Goal: Task Accomplishment & Management: Manage account settings

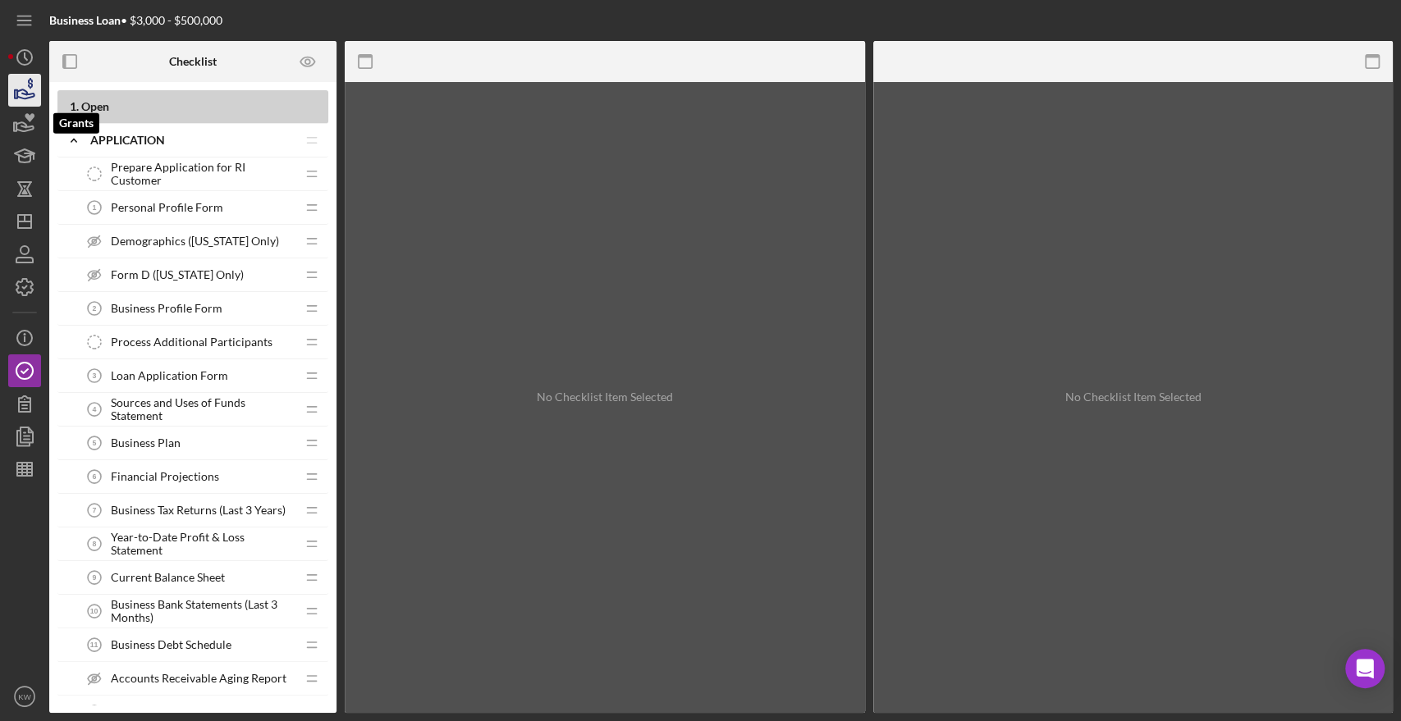
scroll to position [2188, 0]
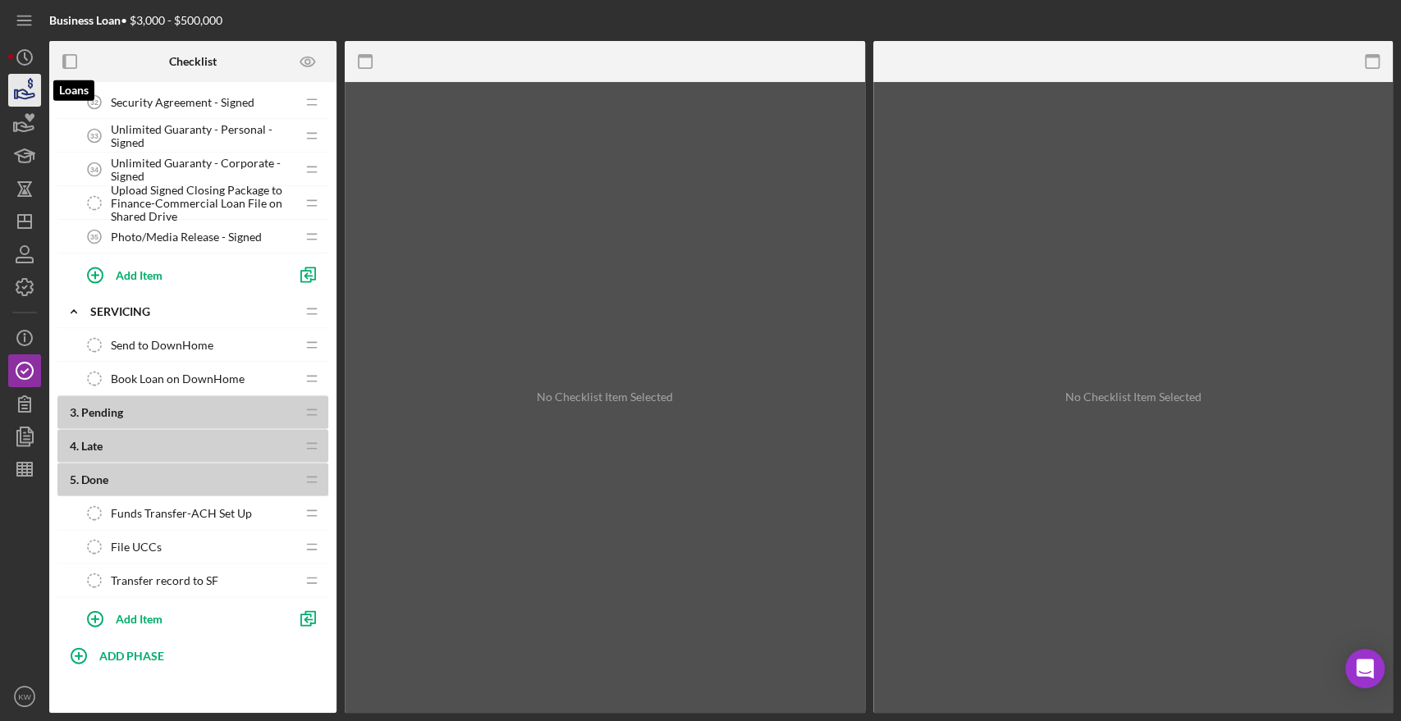
click at [25, 104] on icon "button" at bounding box center [24, 90] width 41 height 41
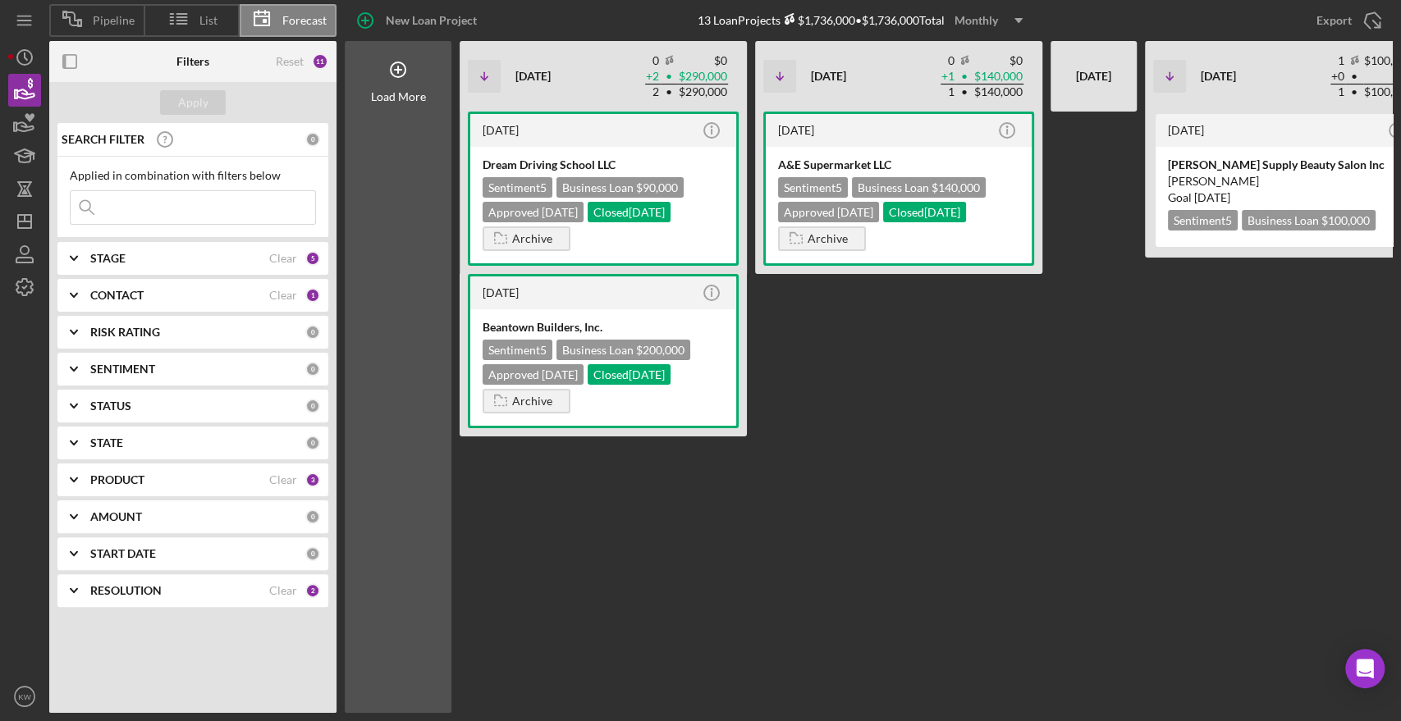
click at [143, 201] on input at bounding box center [193, 207] width 245 height 33
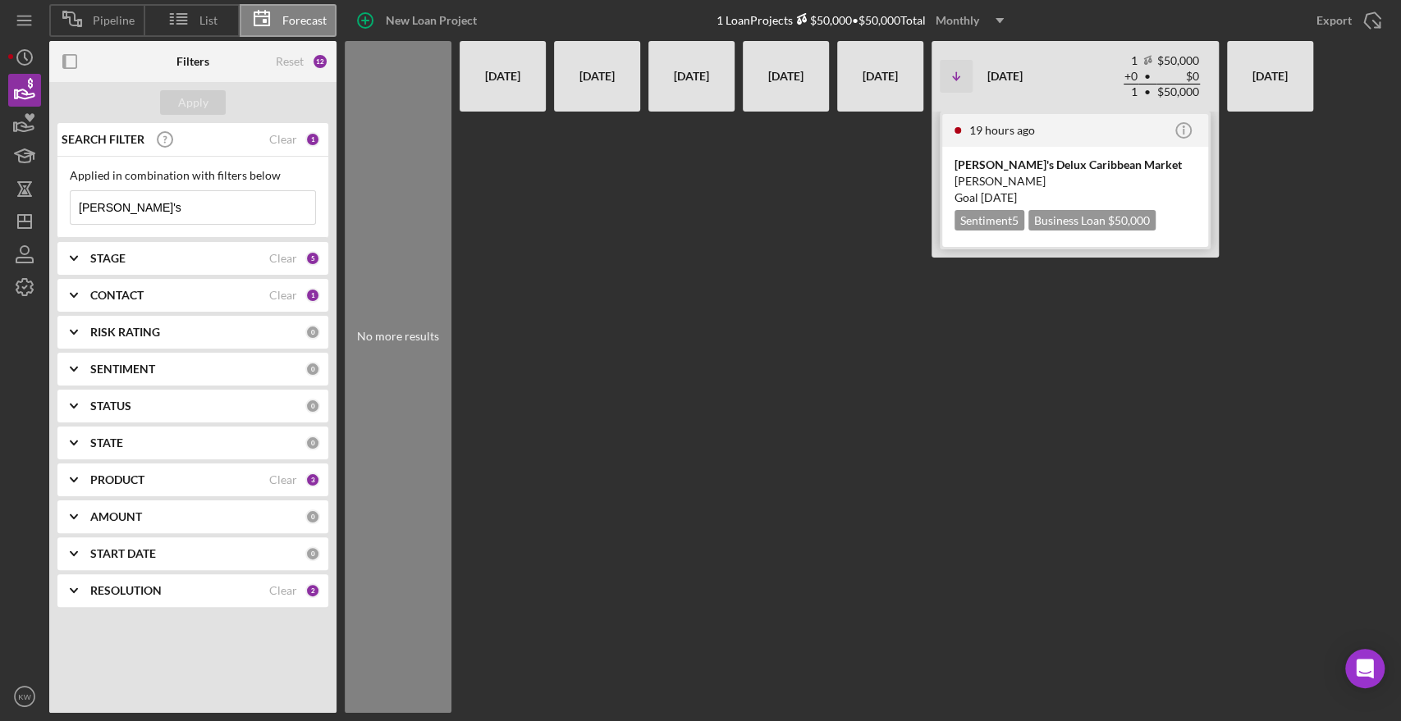
type input "dee's"
click at [986, 181] on div "Julia Leon" at bounding box center [1074, 181] width 241 height 16
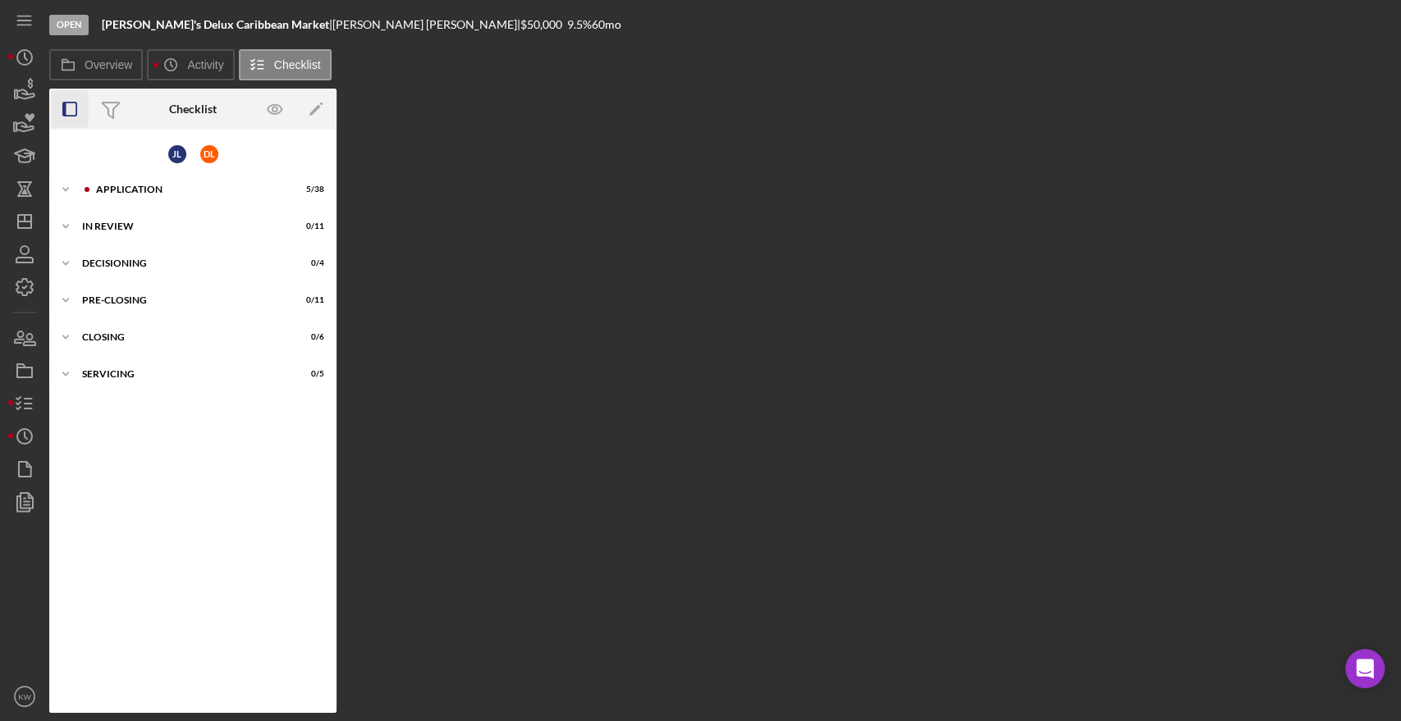
click at [70, 101] on icon "button" at bounding box center [70, 109] width 37 height 37
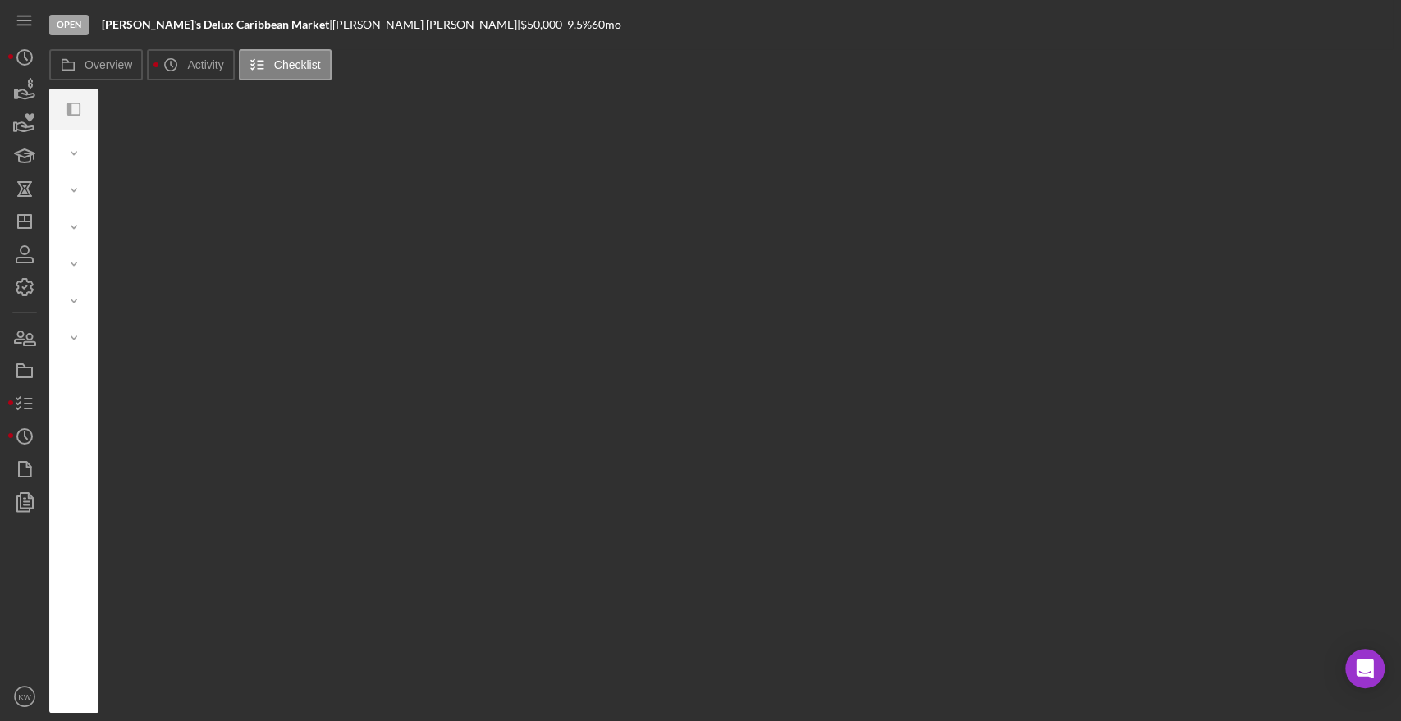
click at [66, 115] on icon "Icon/Panel Side Expand" at bounding box center [74, 109] width 37 height 37
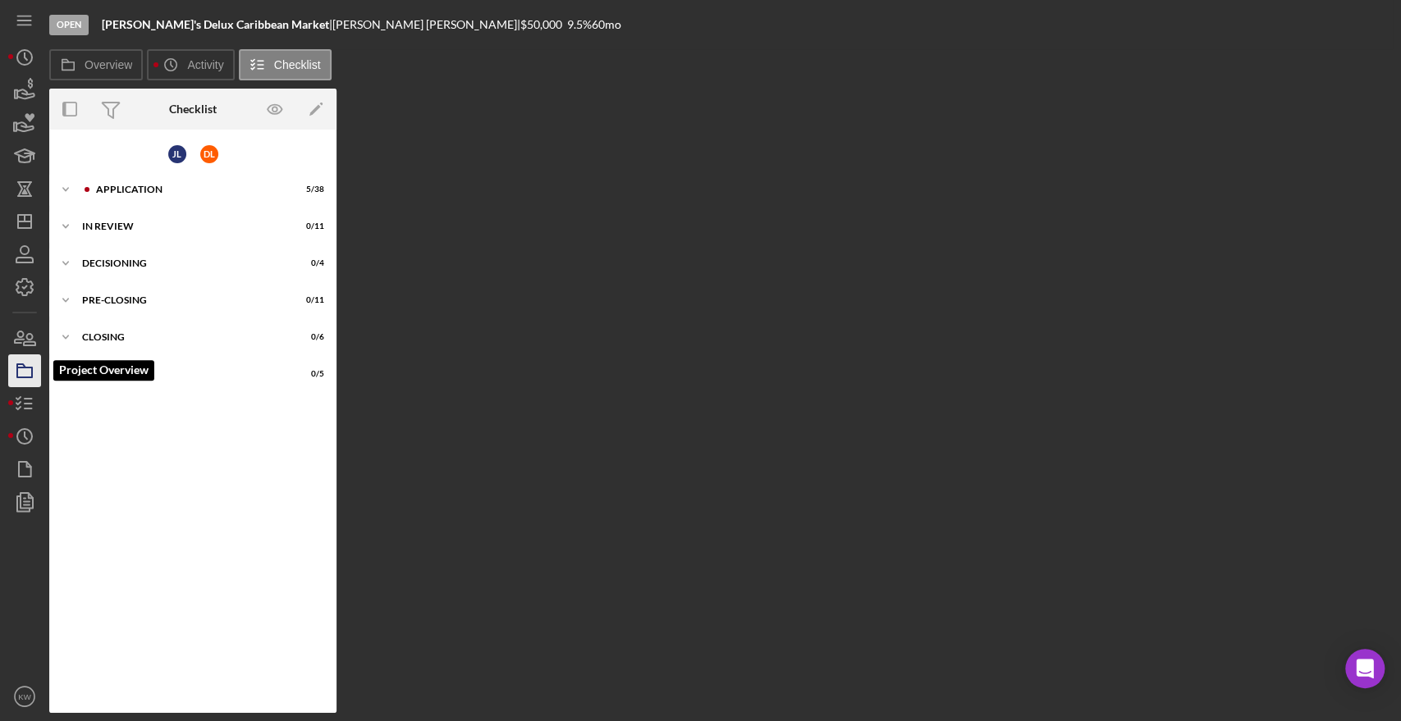
click at [20, 369] on icon "button" at bounding box center [24, 370] width 41 height 41
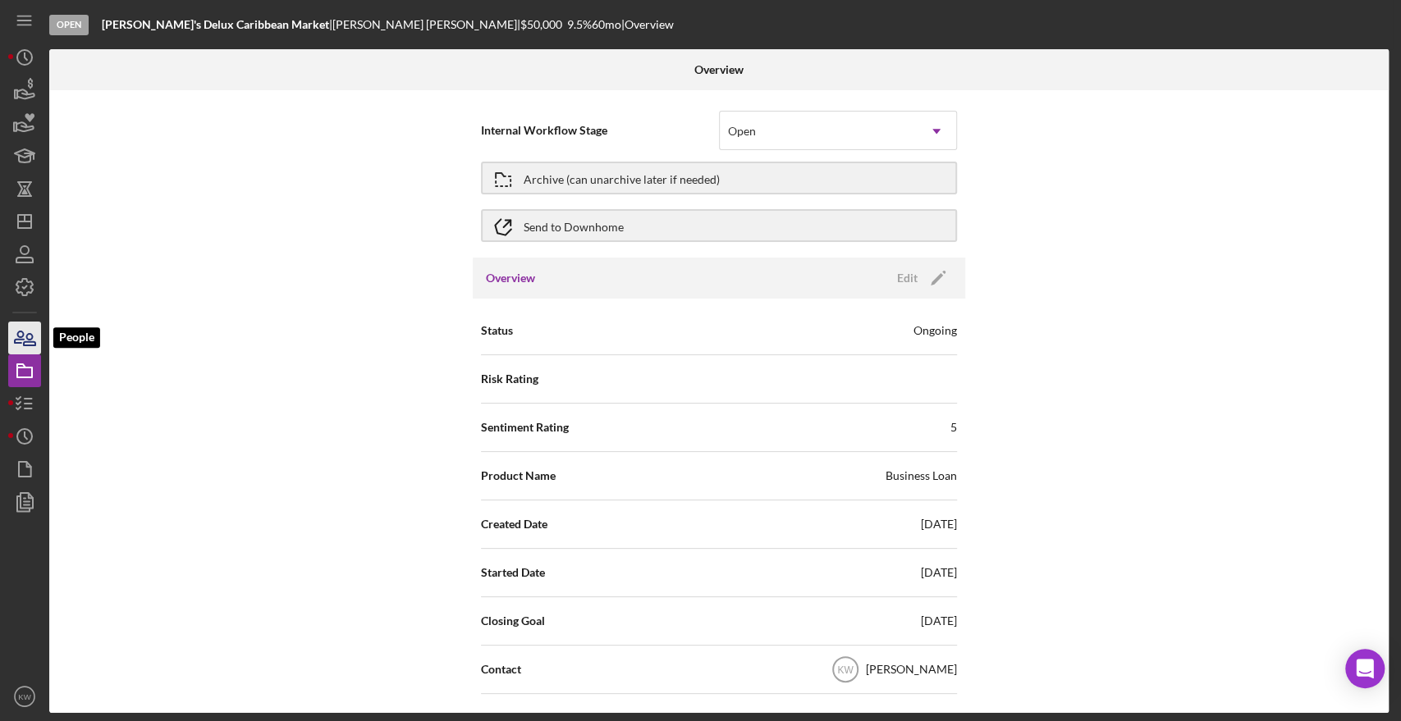
click at [19, 339] on icon "button" at bounding box center [19, 337] width 9 height 11
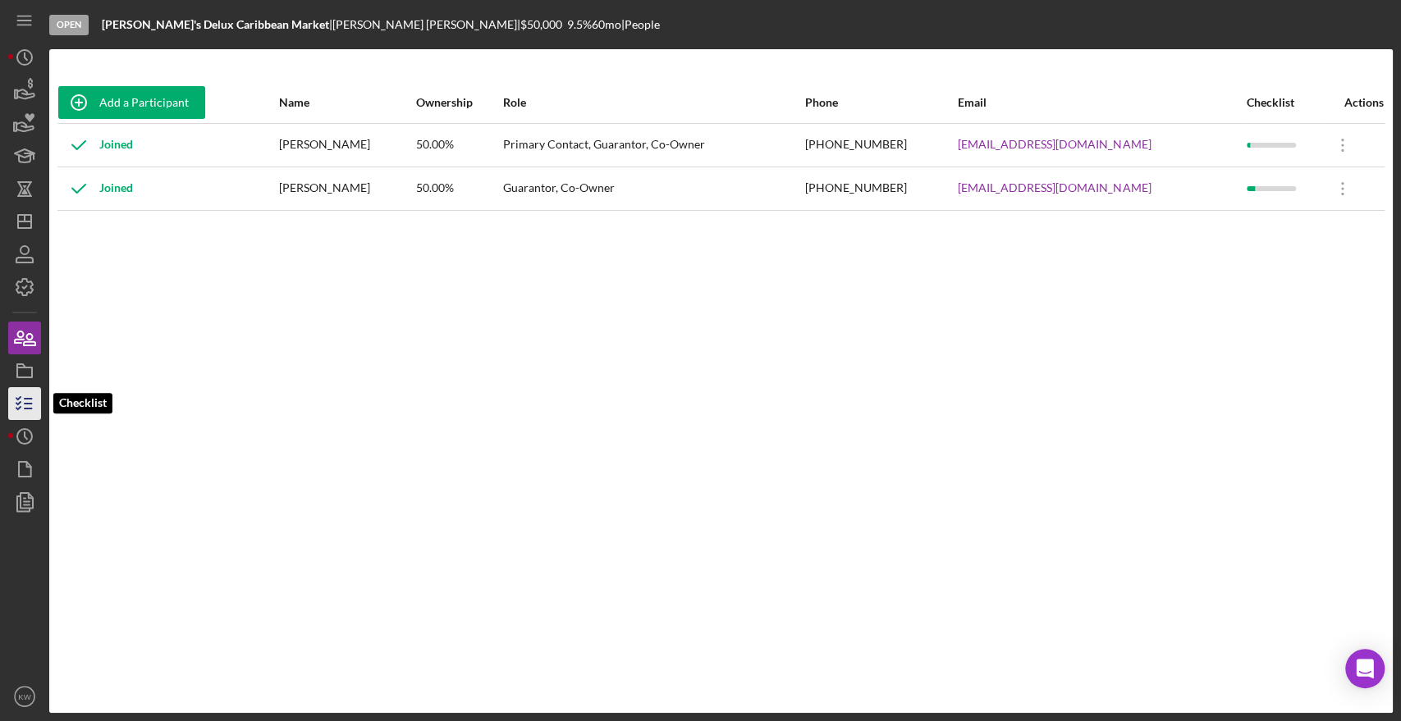
click at [29, 409] on line "button" at bounding box center [28, 409] width 7 height 0
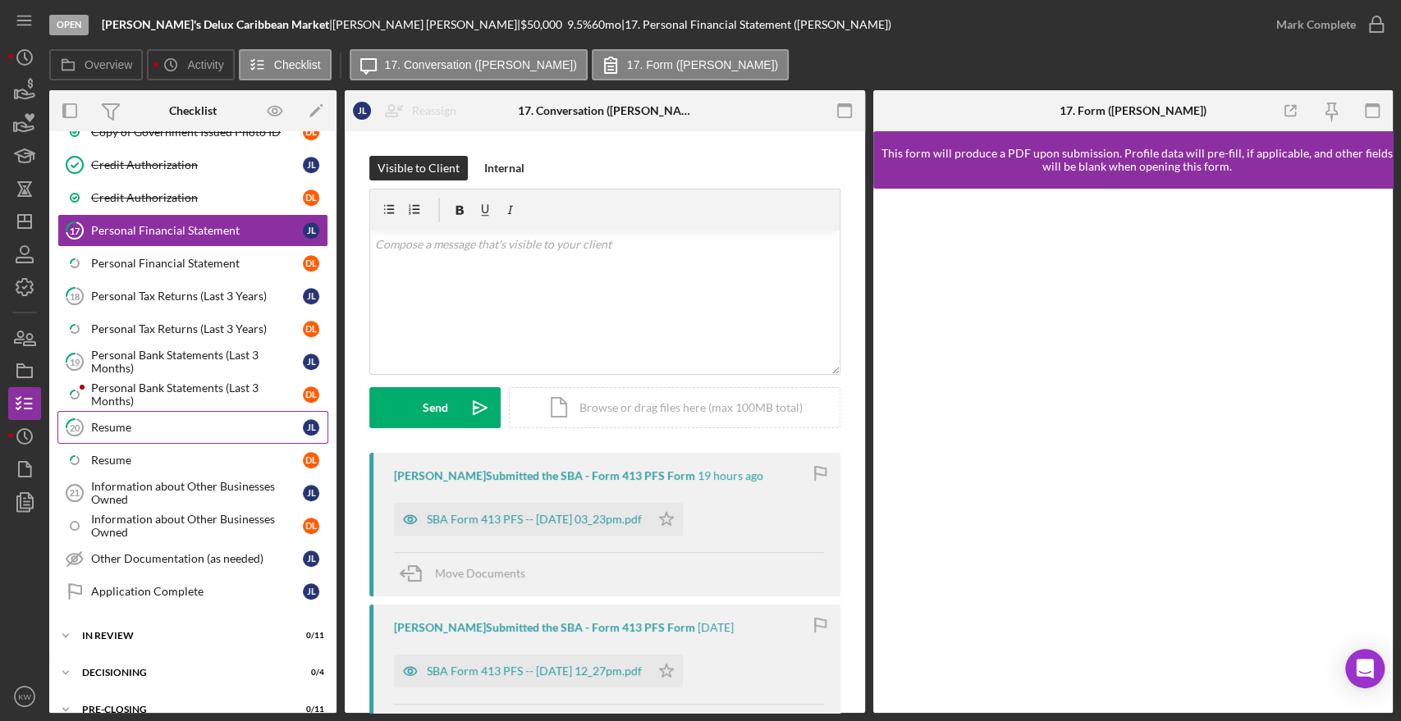
scroll to position [754, 0]
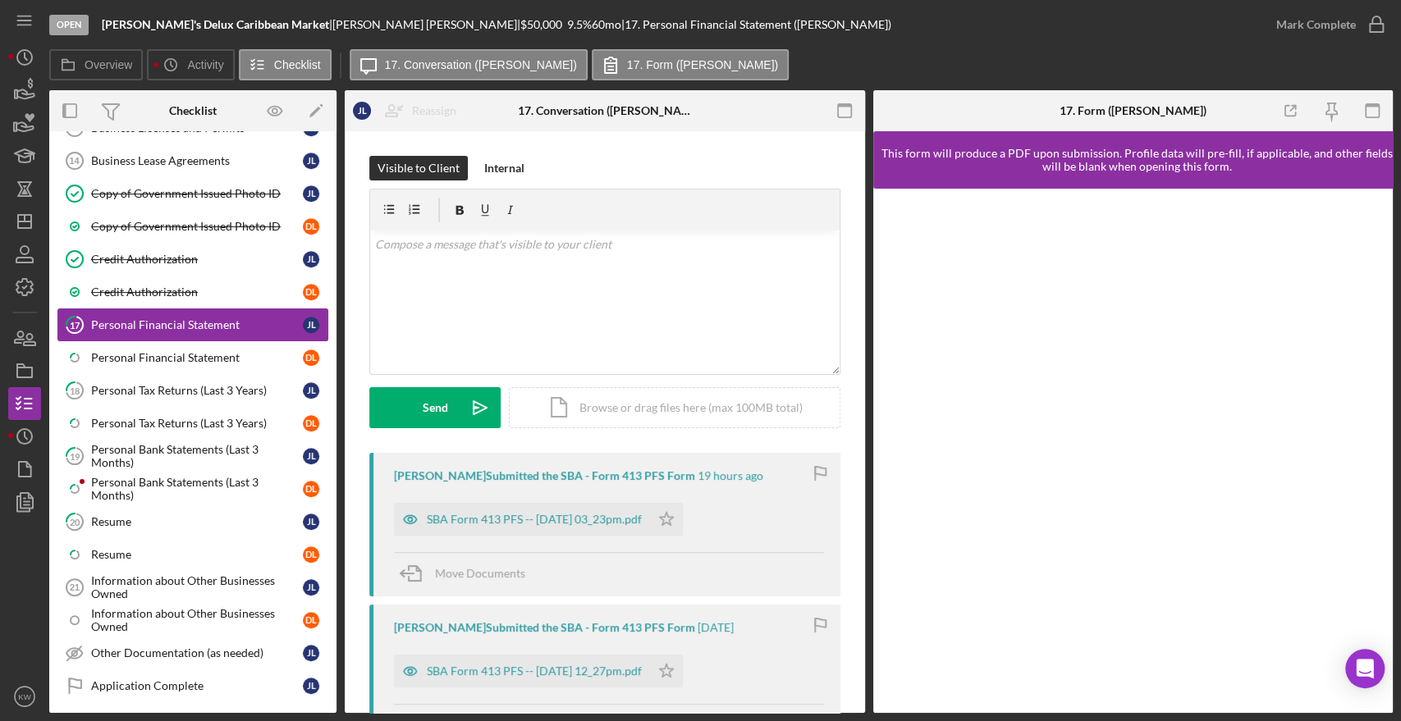
click at [155, 318] on div "Personal Financial Statement" at bounding box center [197, 324] width 212 height 13
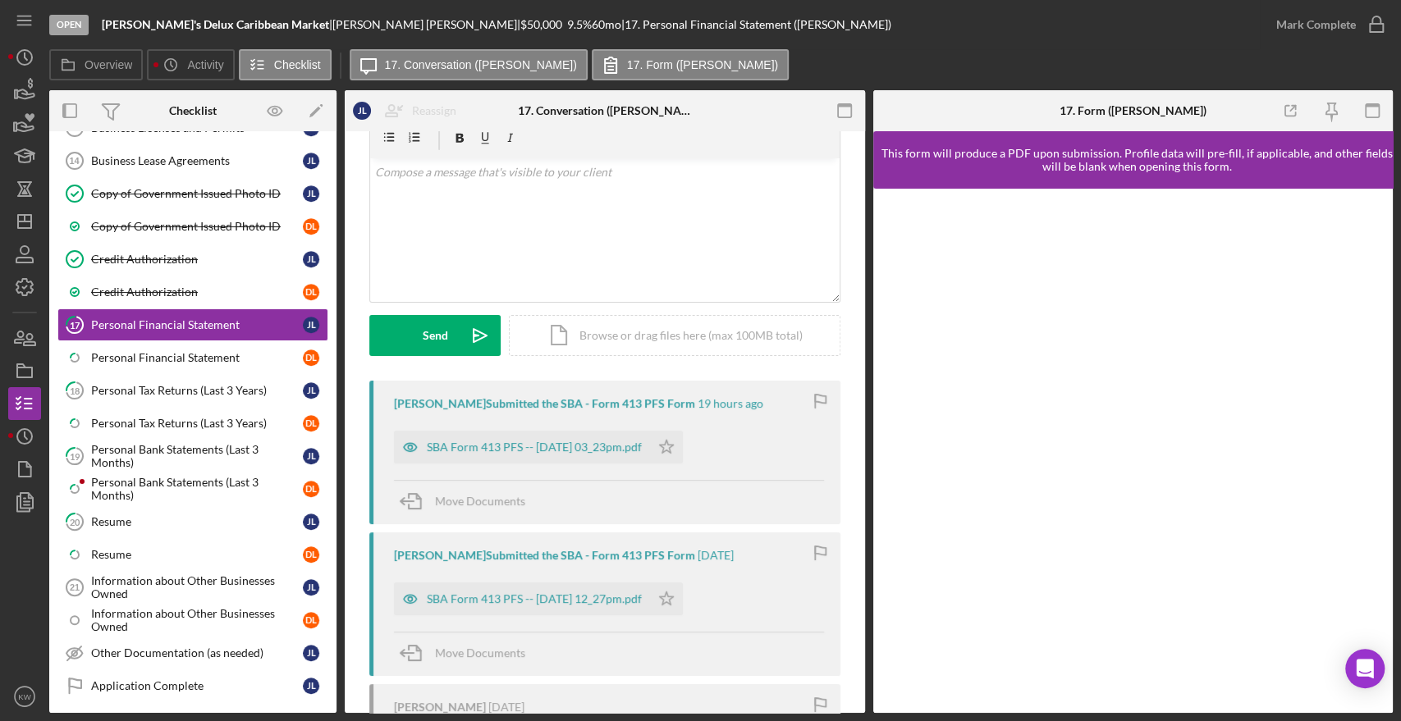
scroll to position [182, 0]
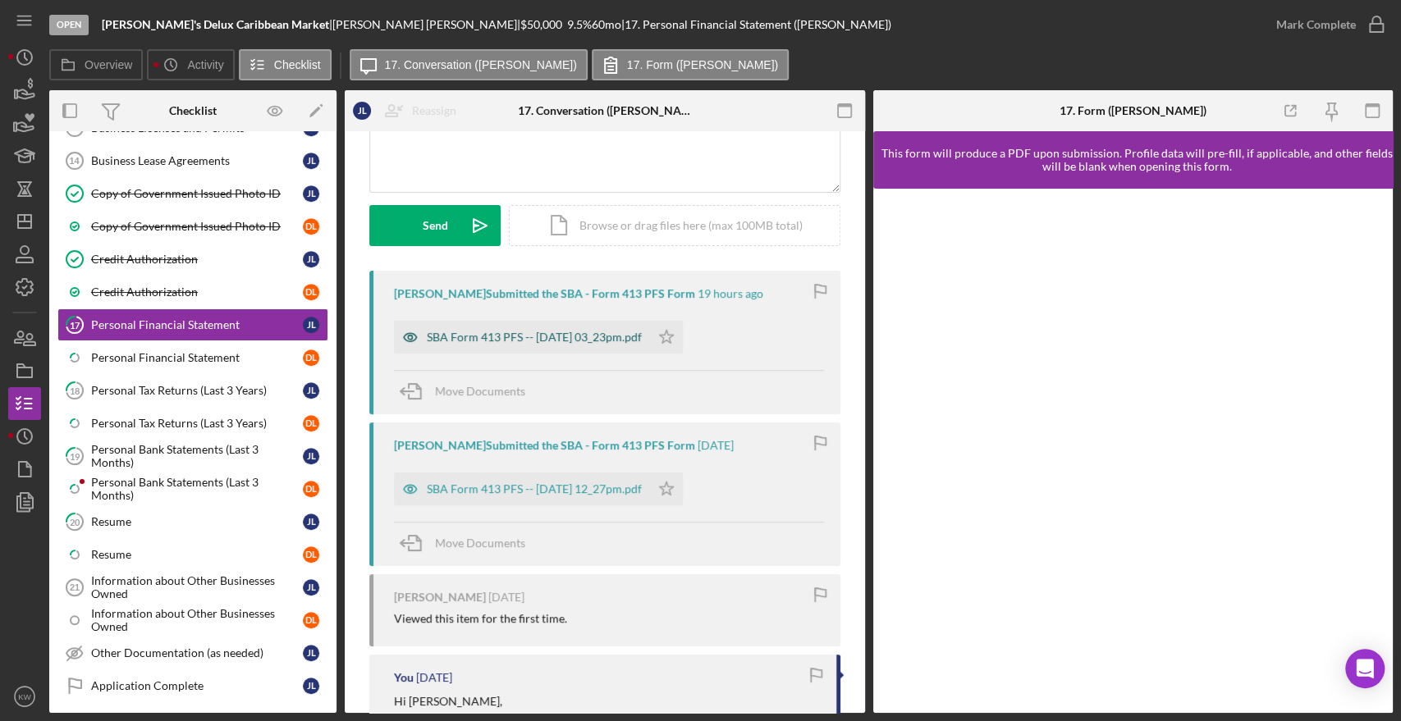
click at [556, 322] on div "SBA Form 413 PFS -- 2025-09-04 03_23pm.pdf" at bounding box center [522, 337] width 256 height 33
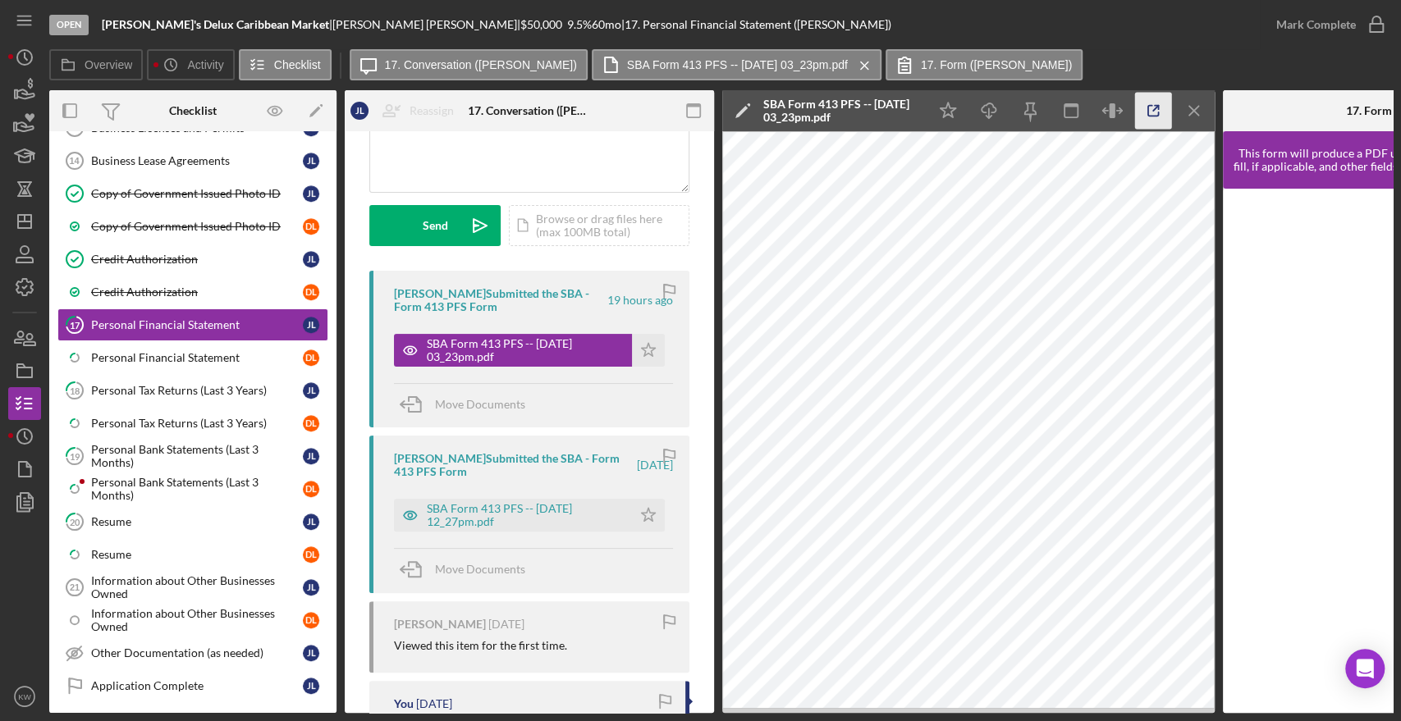
click at [1144, 122] on icon "button" at bounding box center [1153, 111] width 37 height 37
click at [153, 354] on div "Personal Financial Statement" at bounding box center [197, 357] width 212 height 13
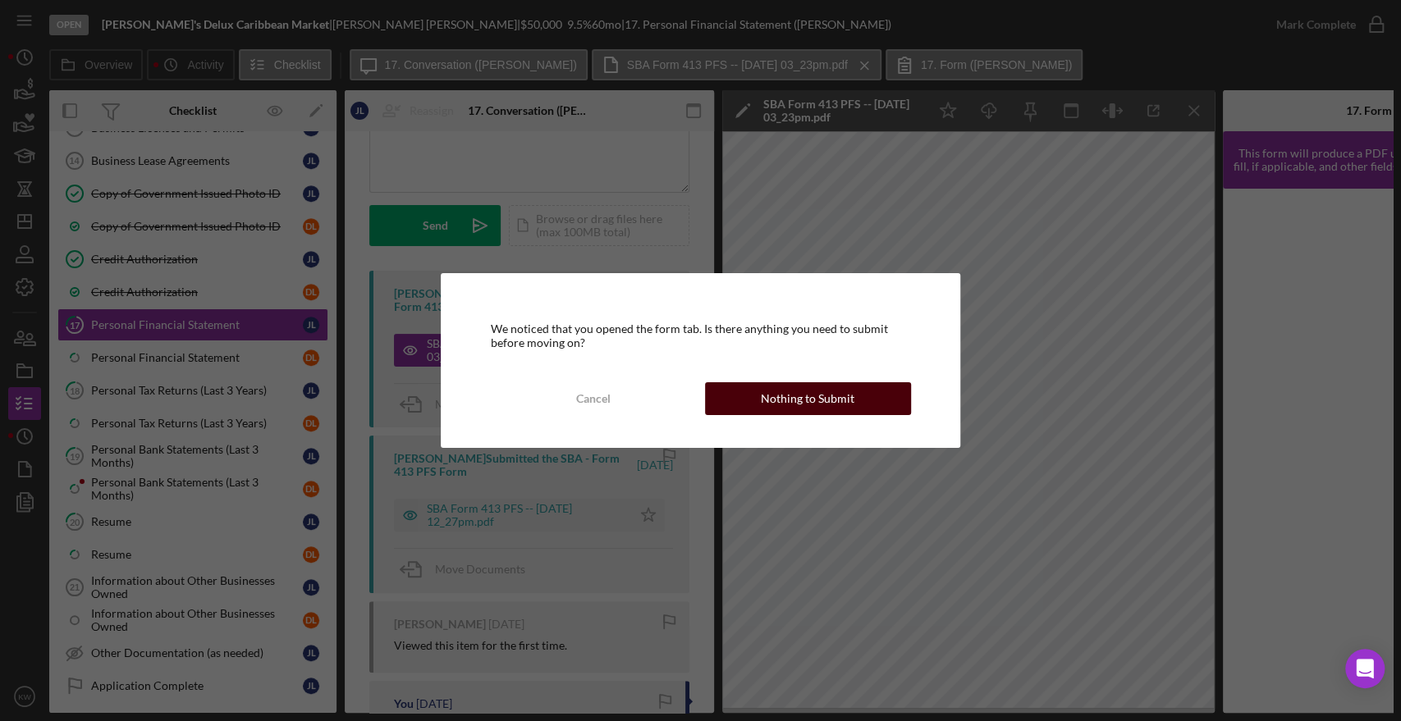
click at [812, 405] on div "Nothing to Submit" at bounding box center [808, 398] width 94 height 33
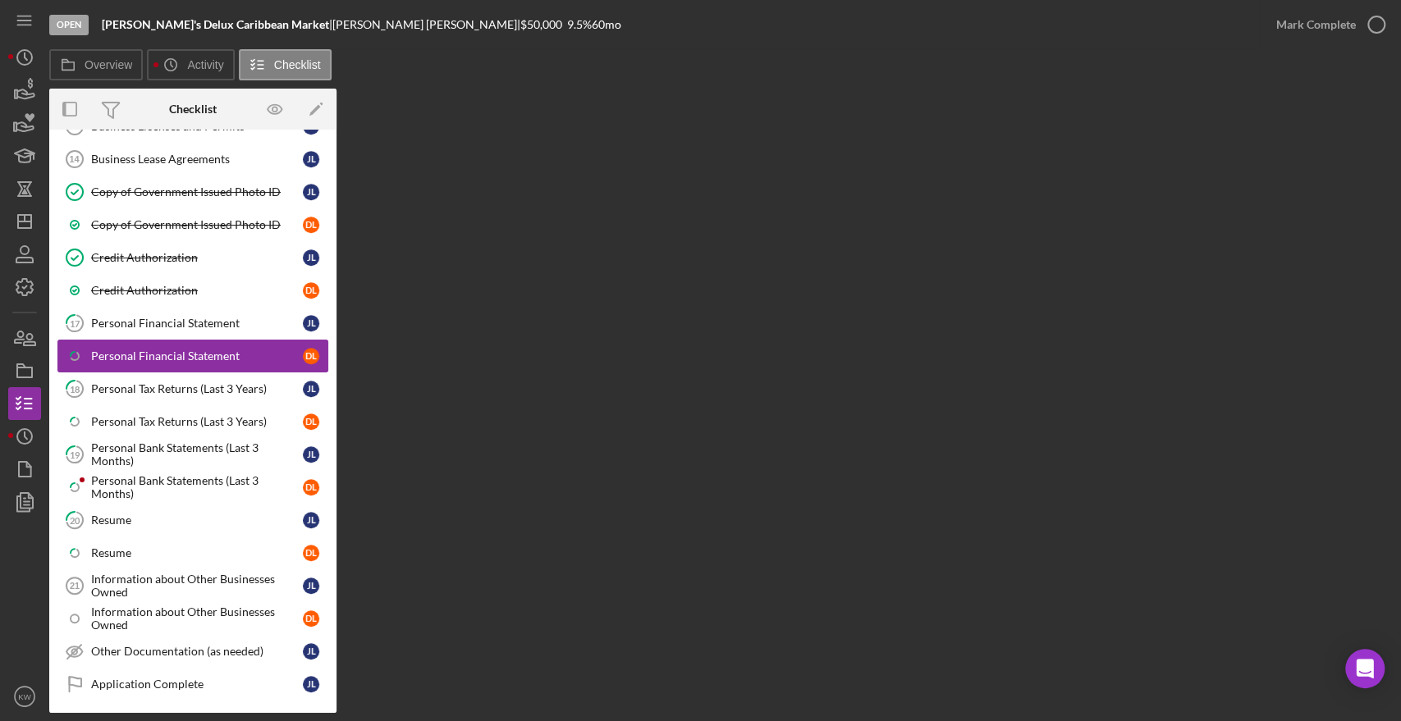
click at [205, 350] on div "Personal Financial Statement" at bounding box center [197, 356] width 212 height 13
click at [228, 350] on div "Personal Financial Statement" at bounding box center [197, 356] width 212 height 13
click at [193, 71] on label "Activity" at bounding box center [205, 64] width 36 height 13
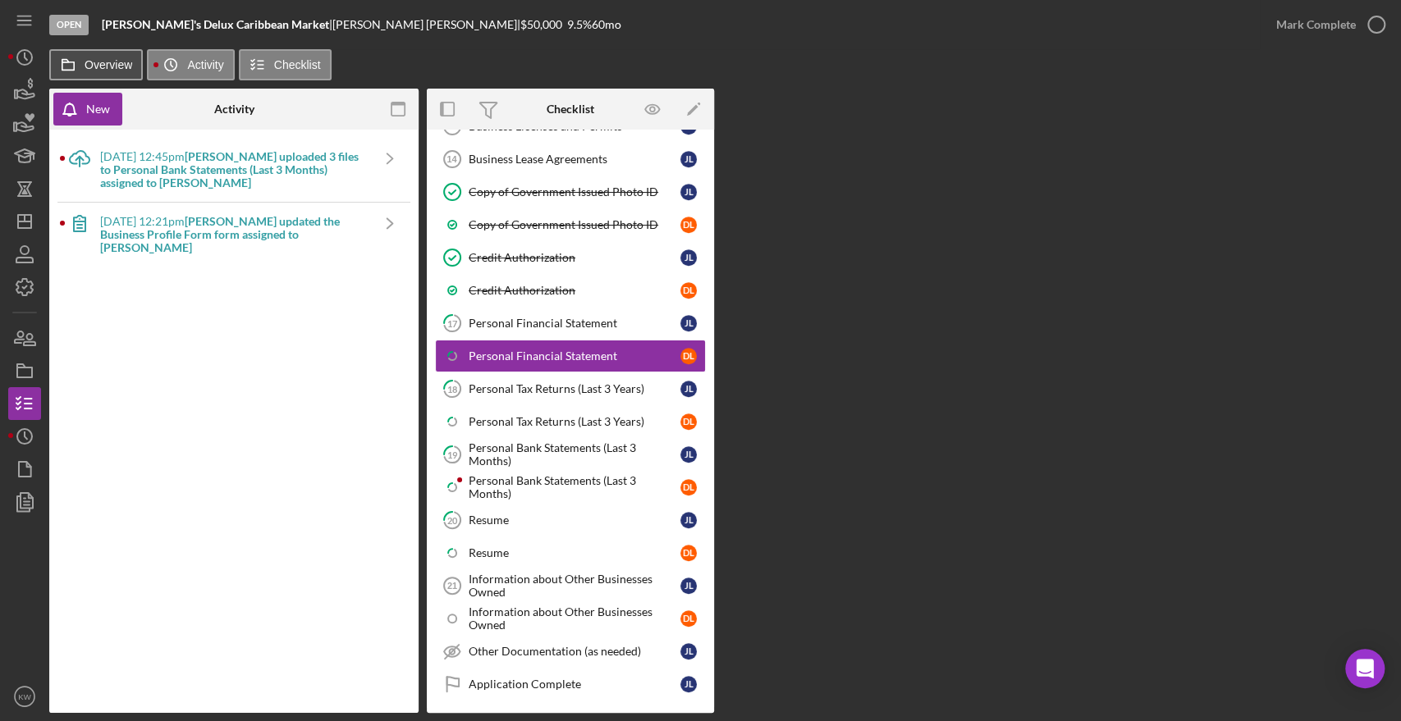
click at [94, 66] on label "Overview" at bounding box center [109, 64] width 48 height 13
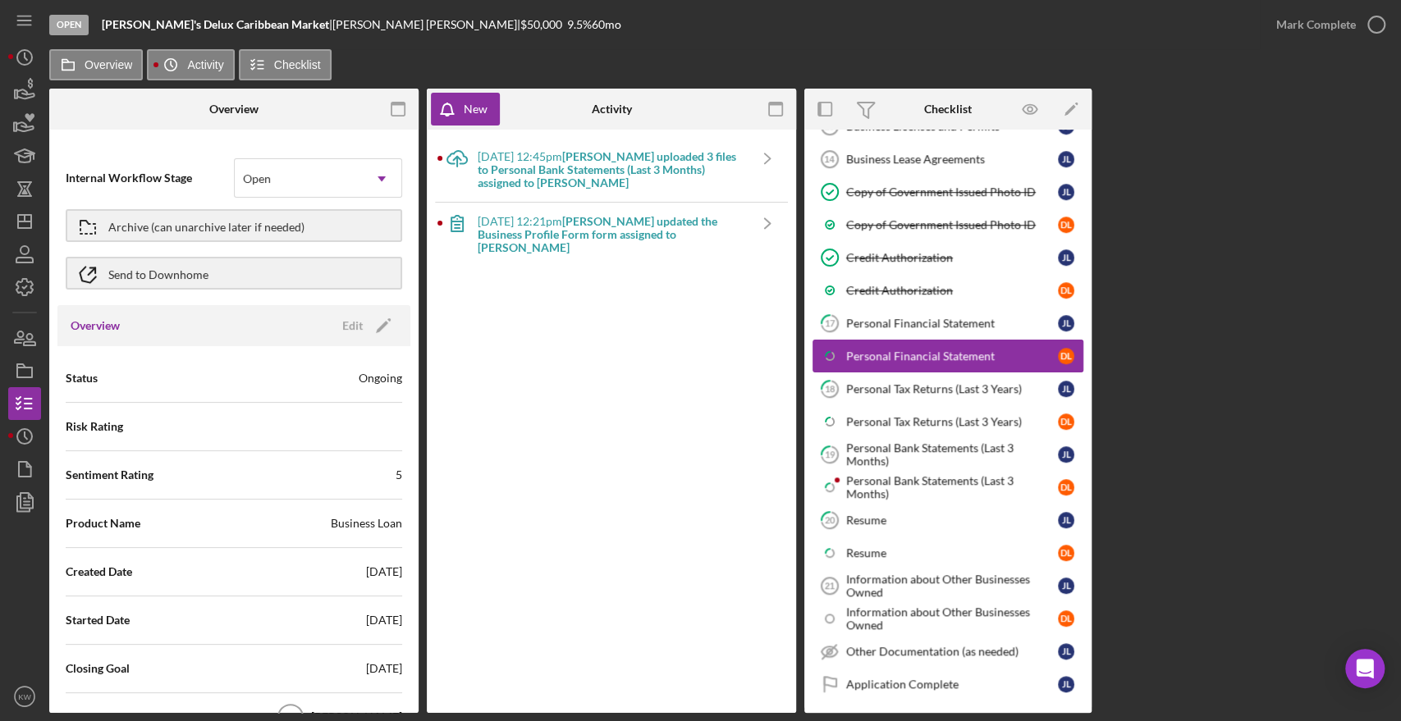
click at [918, 351] on div "Personal Financial Statement" at bounding box center [952, 356] width 212 height 13
click at [195, 74] on button "Icon/History Activity" at bounding box center [190, 64] width 87 height 31
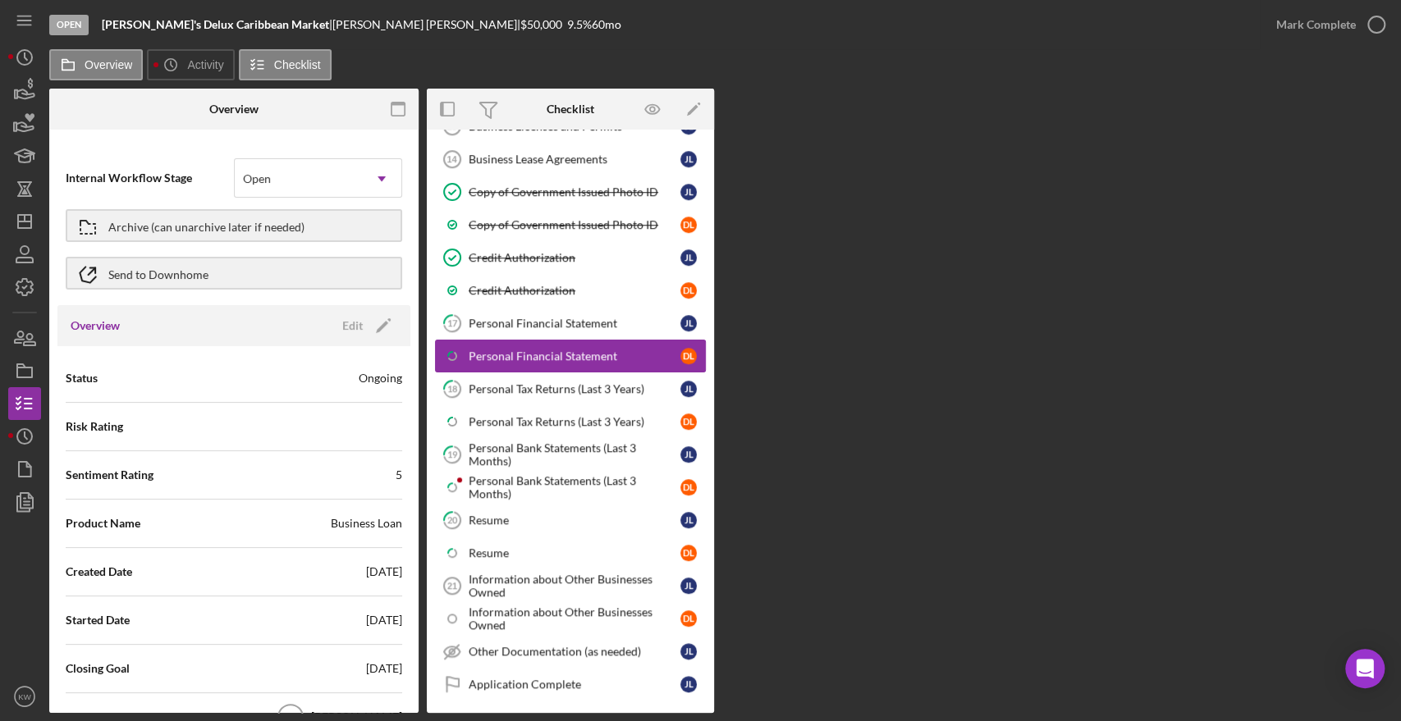
click at [486, 350] on div "Personal Financial Statement" at bounding box center [575, 356] width 212 height 13
click at [517, 382] on div "Personal Tax Returns (Last 3 Years)" at bounding box center [575, 388] width 212 height 13
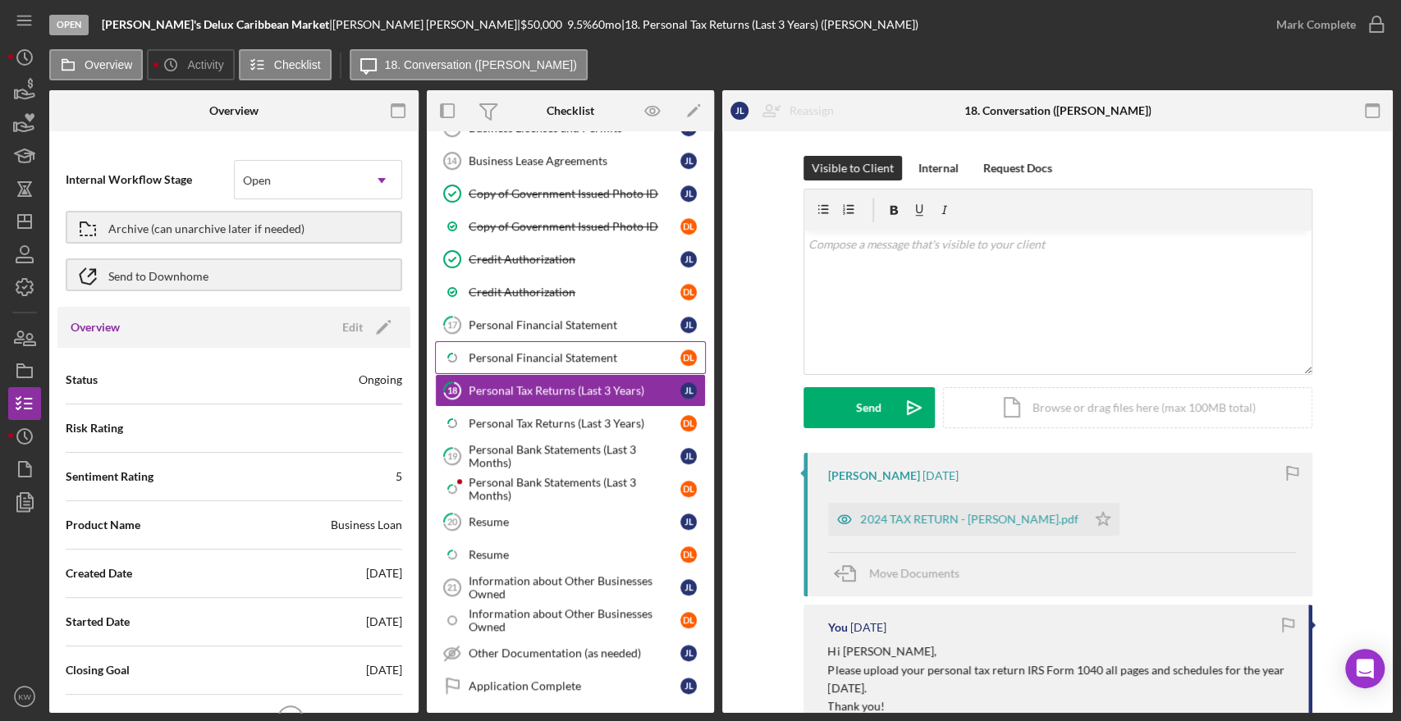
click at [512, 351] on div "Personal Financial Statement" at bounding box center [575, 357] width 212 height 13
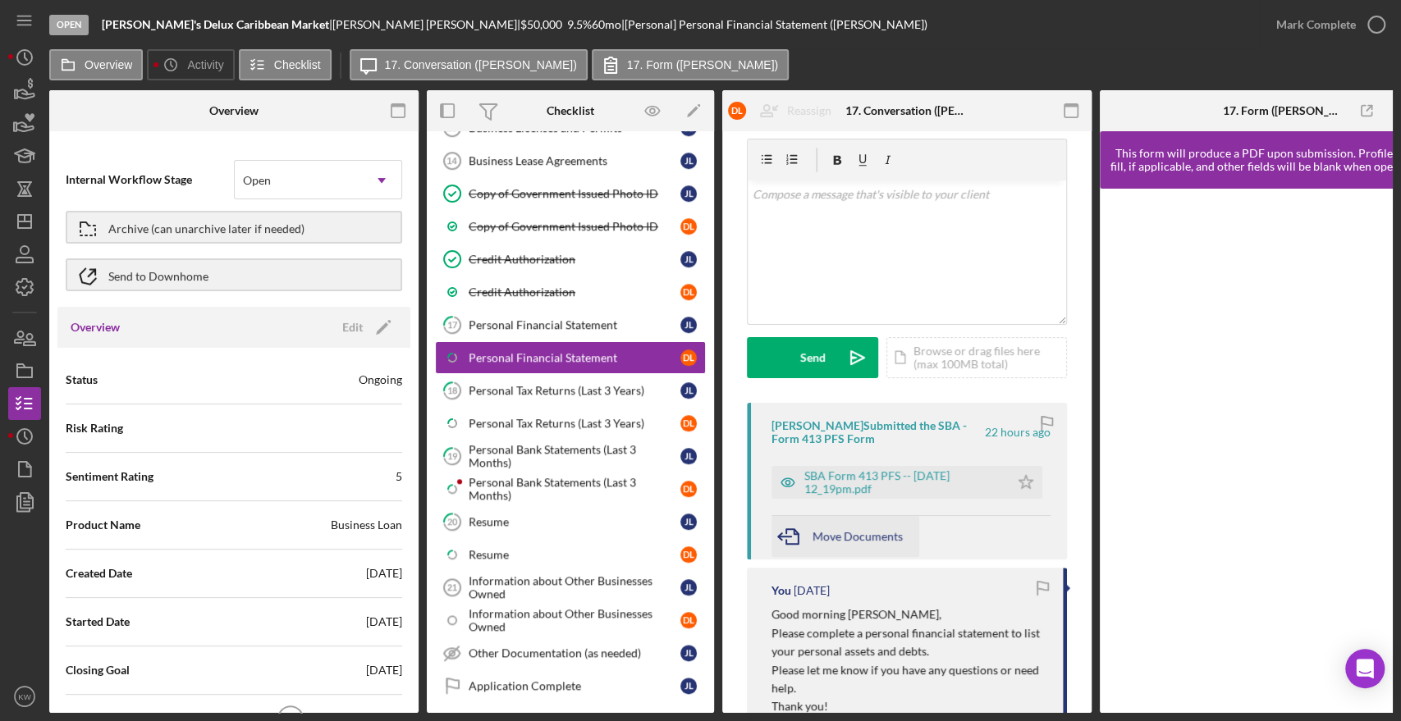
scroll to position [91, 0]
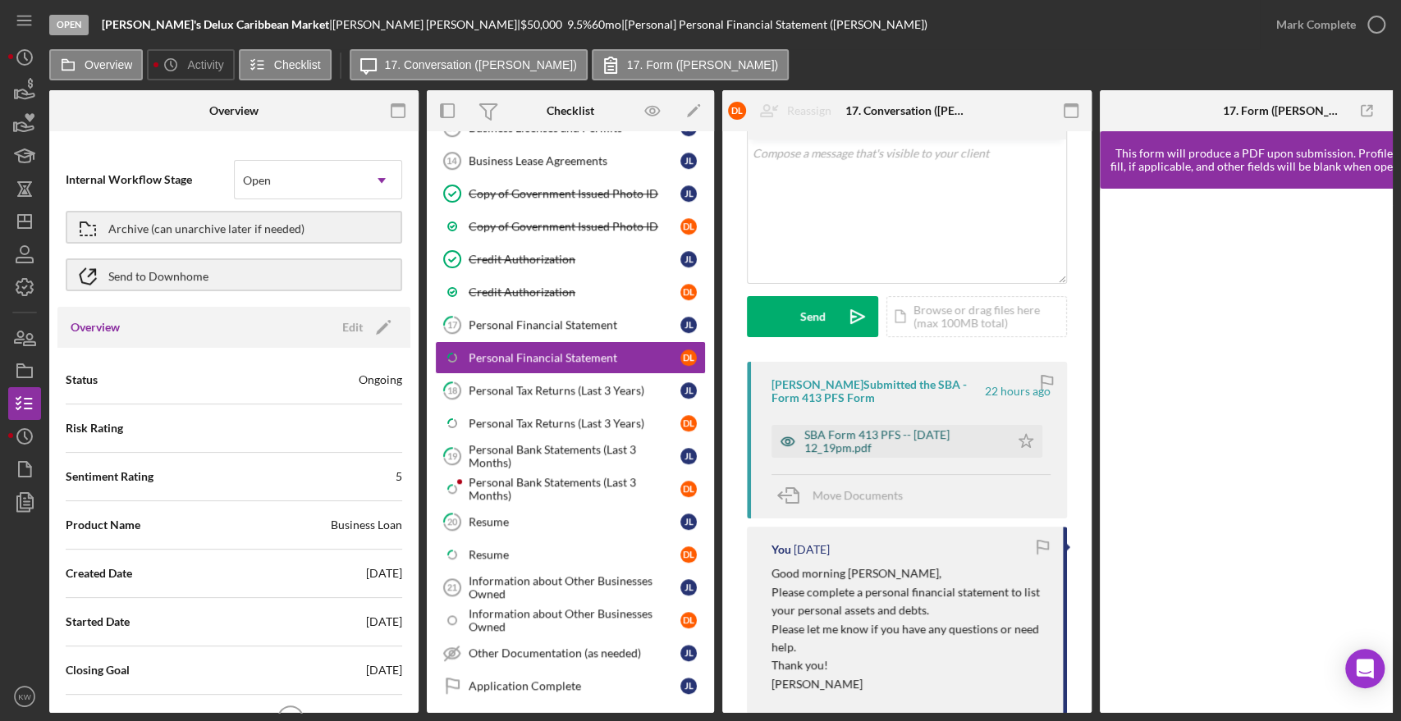
click at [850, 432] on div "SBA Form 413 PFS -- [DATE] 12_19pm.pdf" at bounding box center [902, 441] width 197 height 26
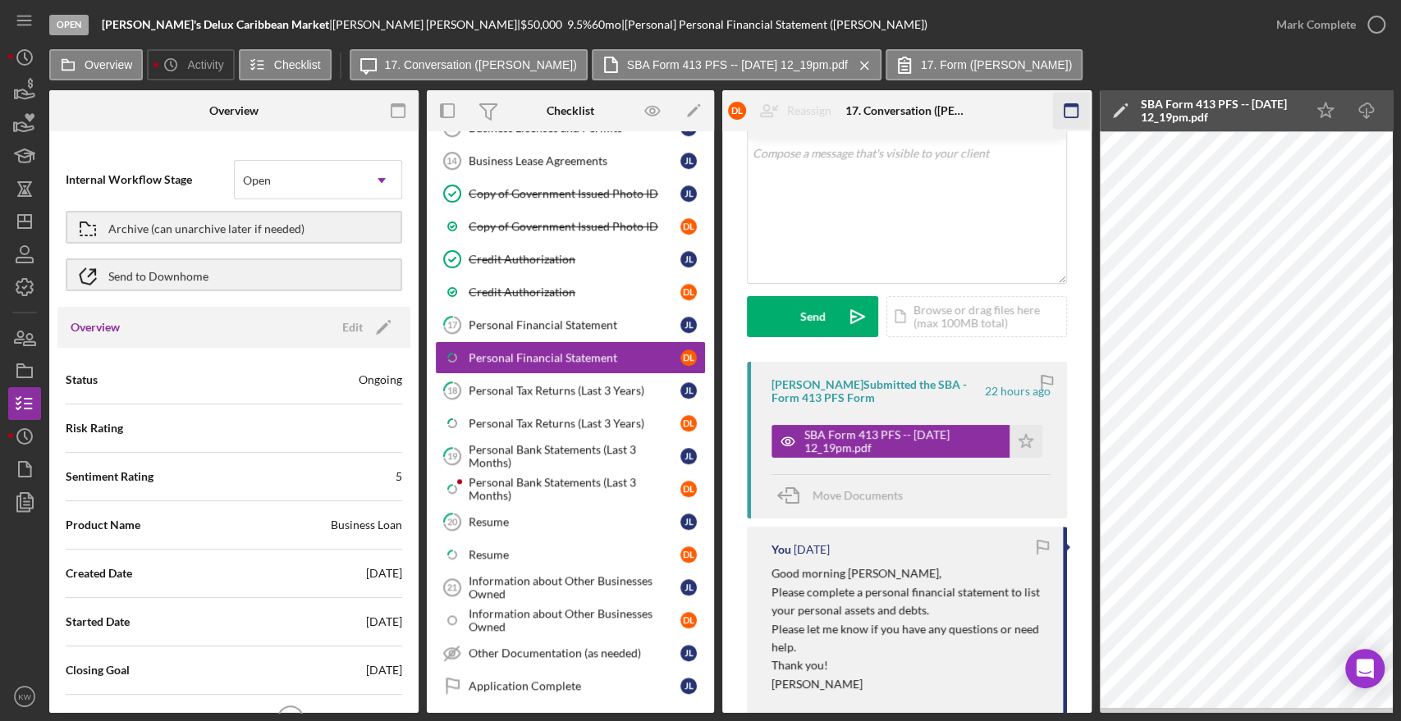
click at [1064, 108] on rect "button" at bounding box center [1070, 110] width 13 height 13
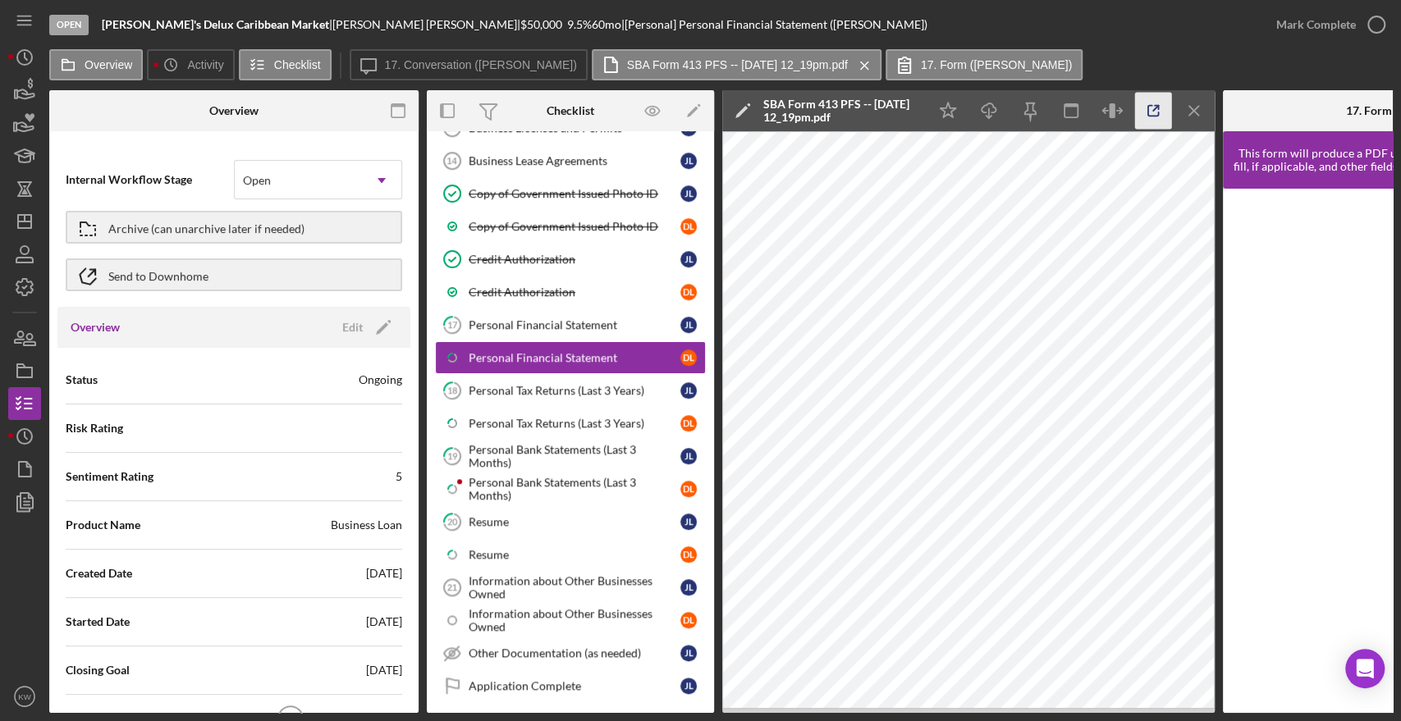
click at [1151, 108] on icon "button" at bounding box center [1153, 111] width 37 height 37
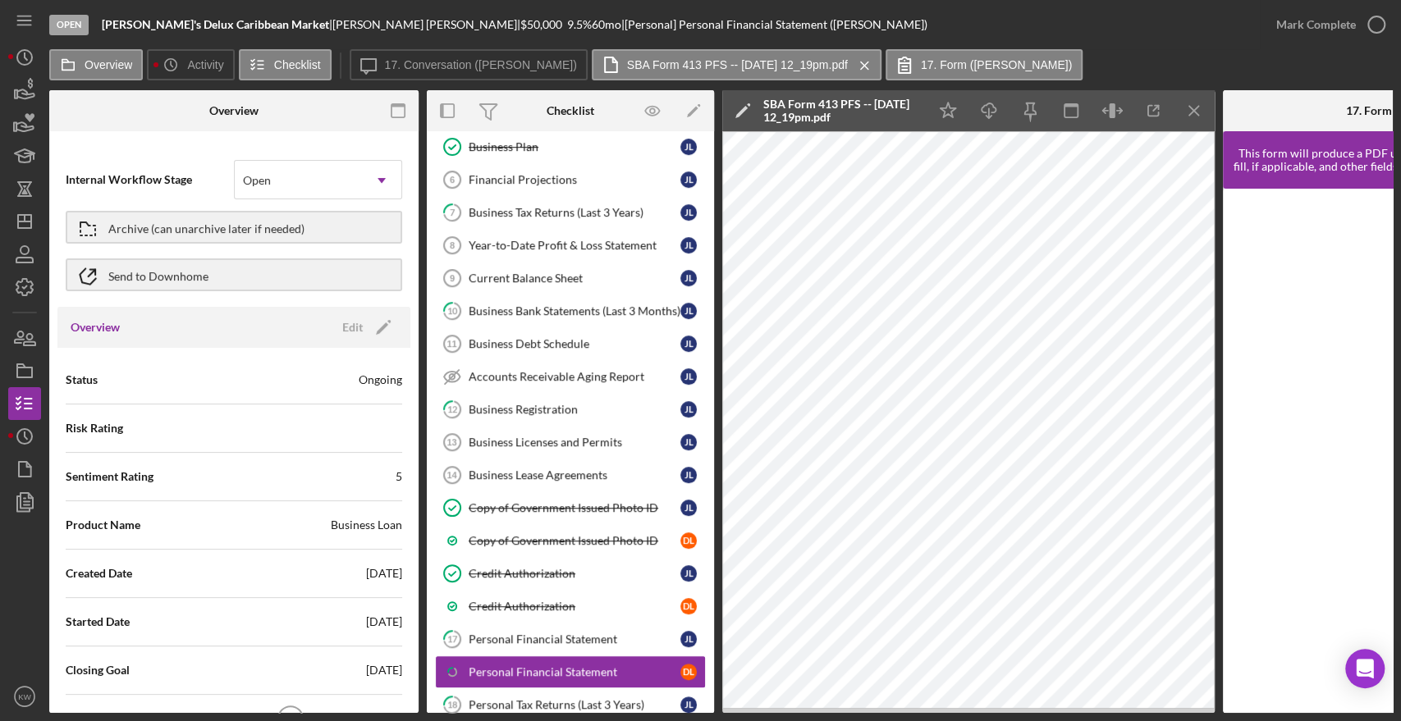
scroll to position [389, 0]
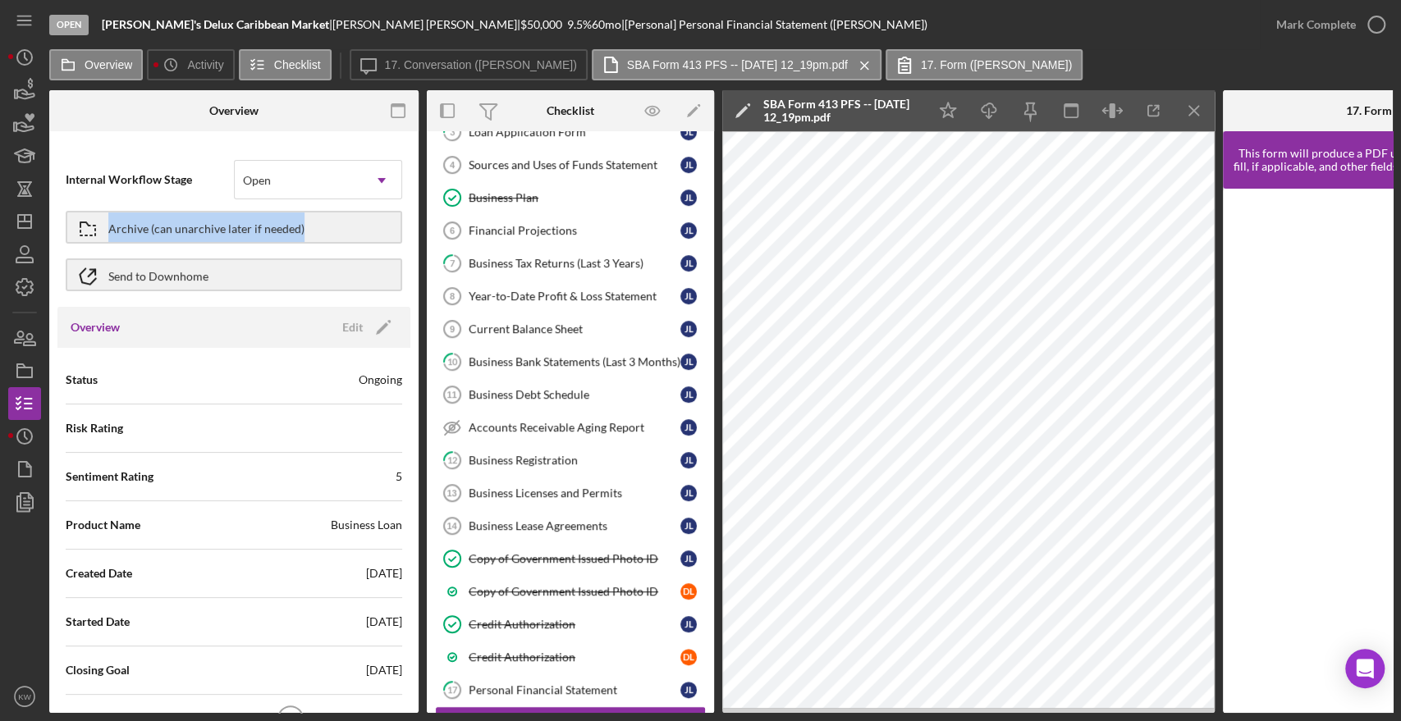
drag, startPoint x: 420, startPoint y: 215, endPoint x: 414, endPoint y: 166, distance: 49.7
click at [414, 166] on div "Overview Internal Workflow Stage Open Icon/Dropdown Arrow Archive (can unarchiv…" at bounding box center [720, 401] width 1343 height 623
drag, startPoint x: 418, startPoint y: 143, endPoint x: 418, endPoint y: 130, distance: 13.1
click at [418, 130] on div "Overview Internal Workflow Stage Open Icon/Dropdown Arrow Archive (can unarchiv…" at bounding box center [233, 401] width 369 height 623
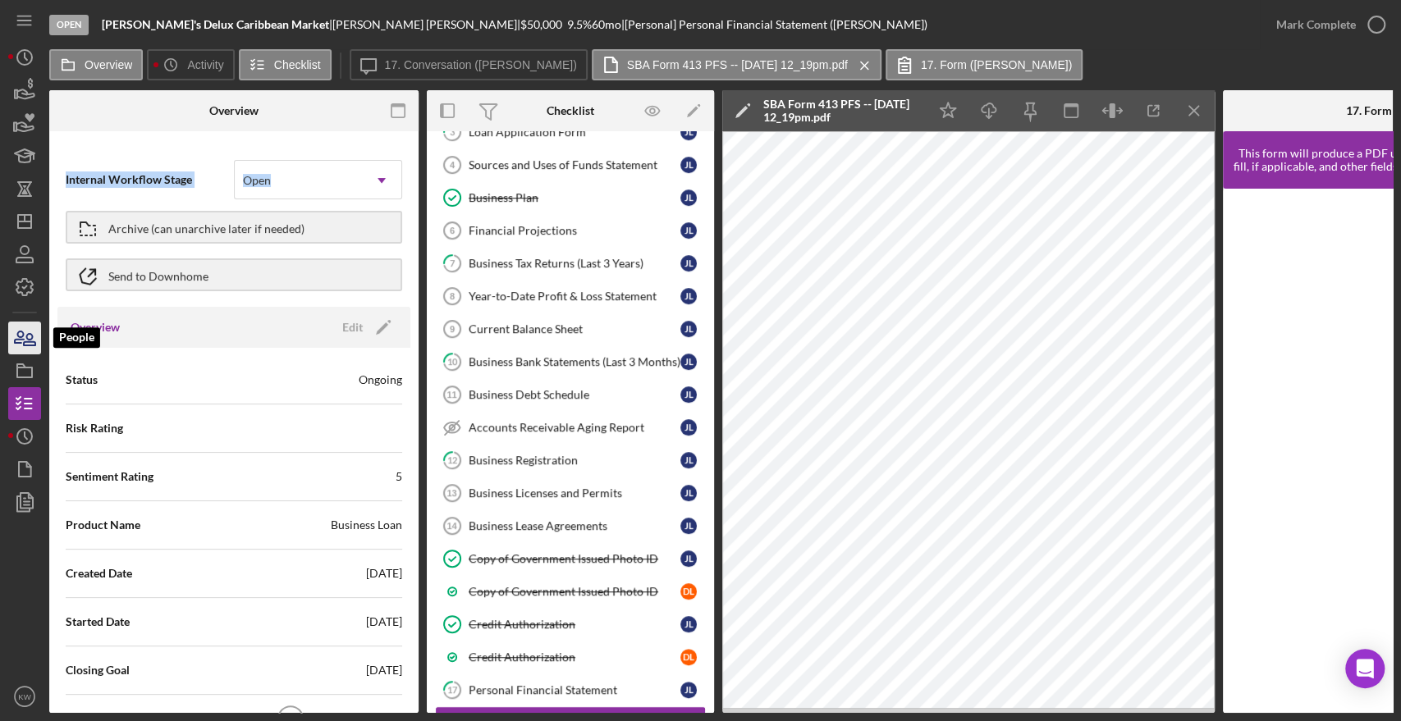
click at [40, 338] on icon "button" at bounding box center [24, 338] width 41 height 41
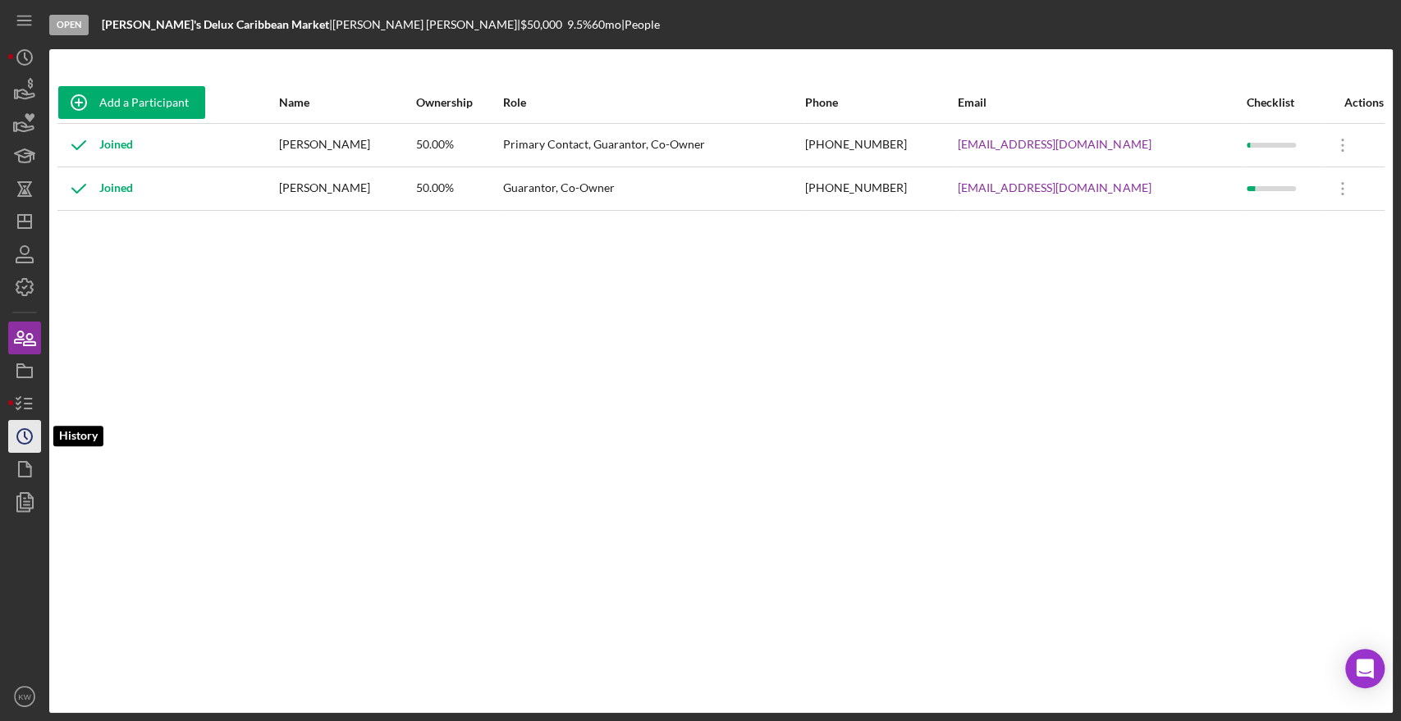
click at [30, 428] on icon "Icon/History" at bounding box center [24, 436] width 41 height 41
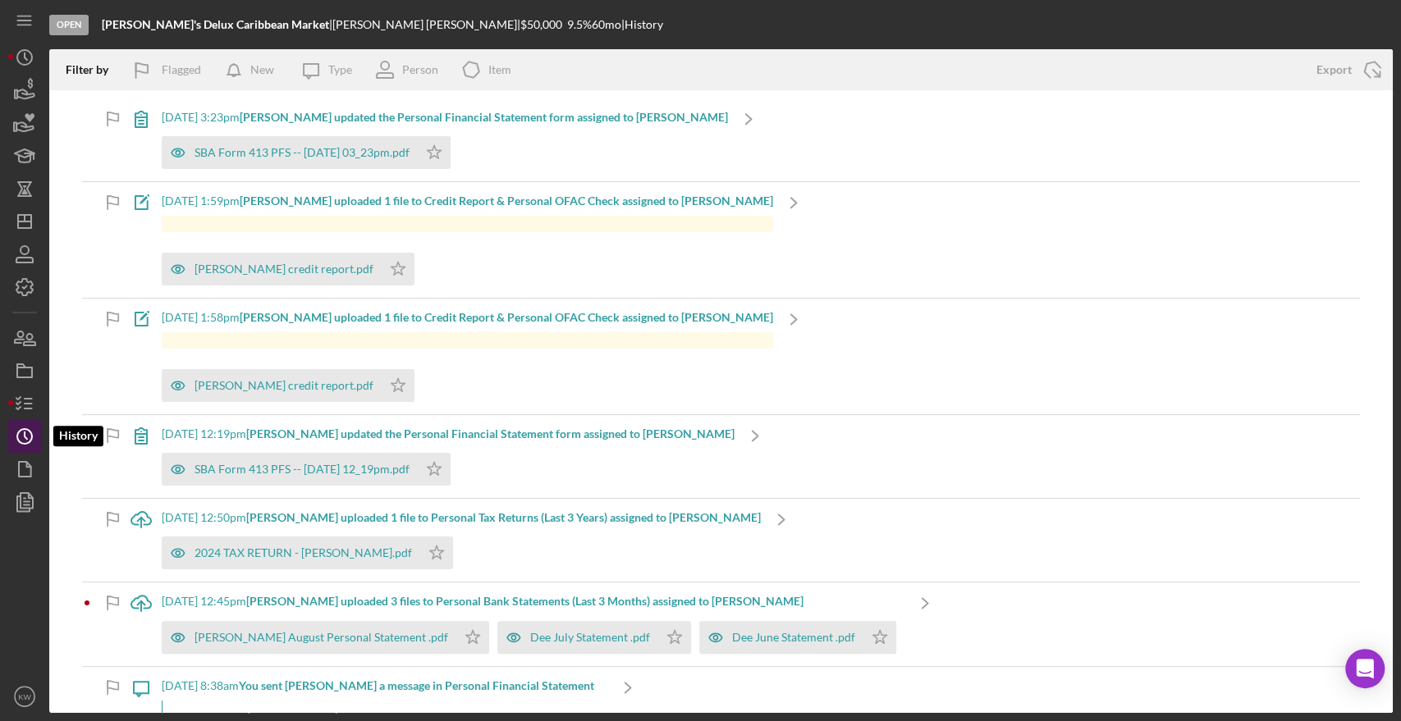
click at [20, 432] on icon "Icon/History" at bounding box center [24, 436] width 41 height 41
click at [26, 400] on icon "button" at bounding box center [24, 403] width 41 height 41
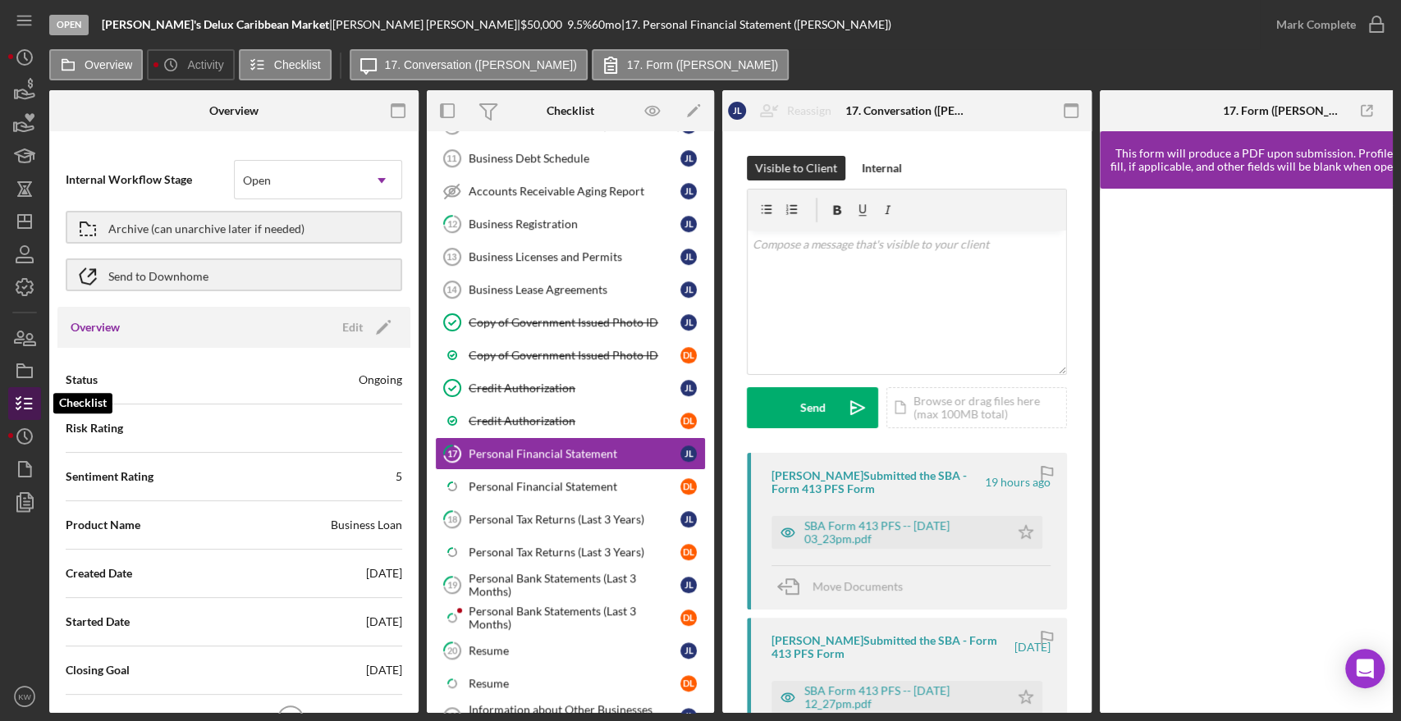
scroll to position [650, 0]
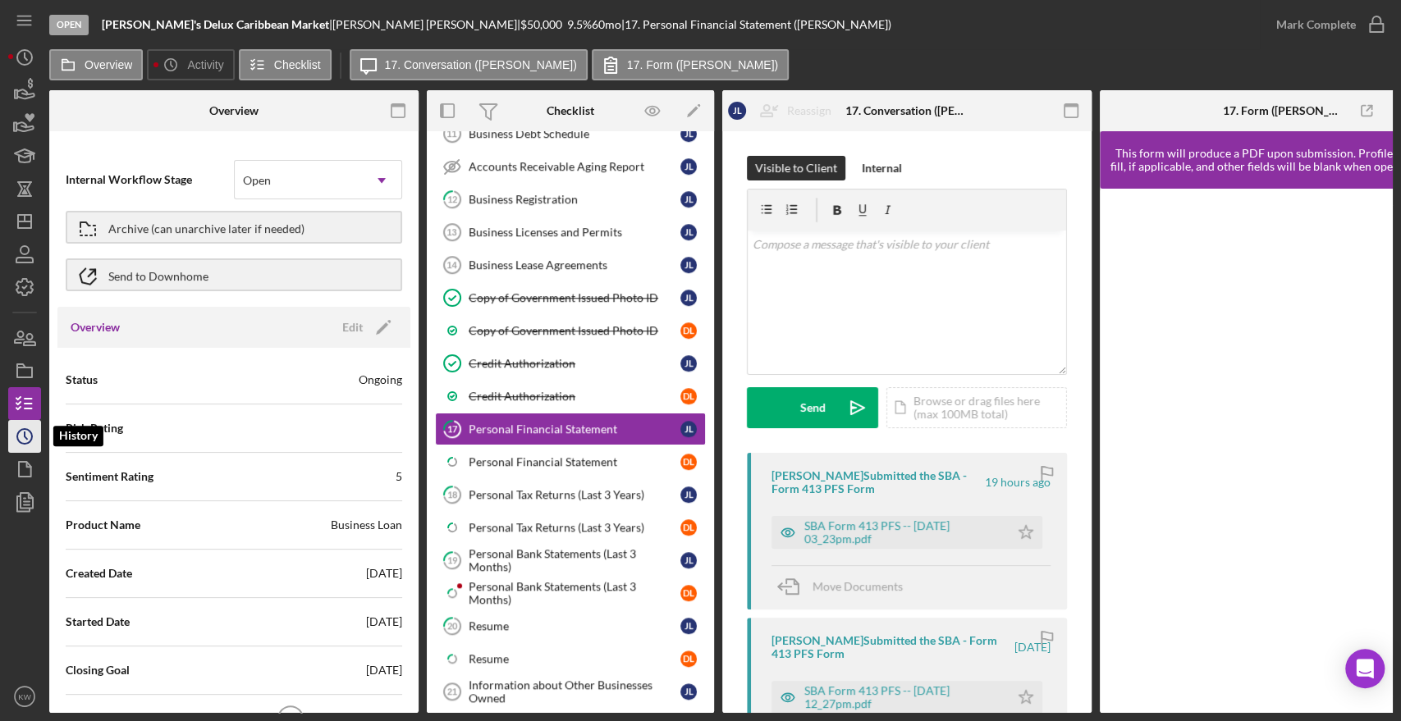
click at [19, 445] on icon "Icon/History" at bounding box center [24, 436] width 41 height 41
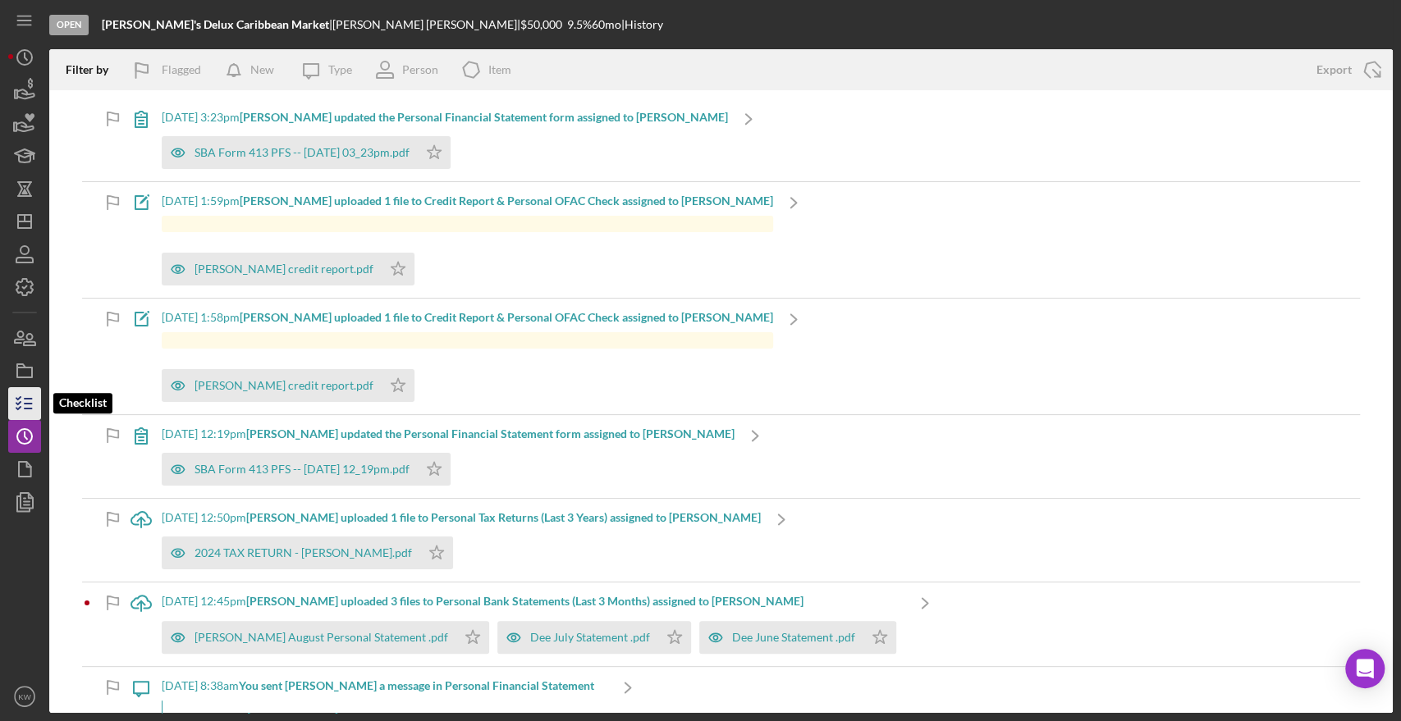
click at [22, 400] on icon "button" at bounding box center [24, 403] width 41 height 41
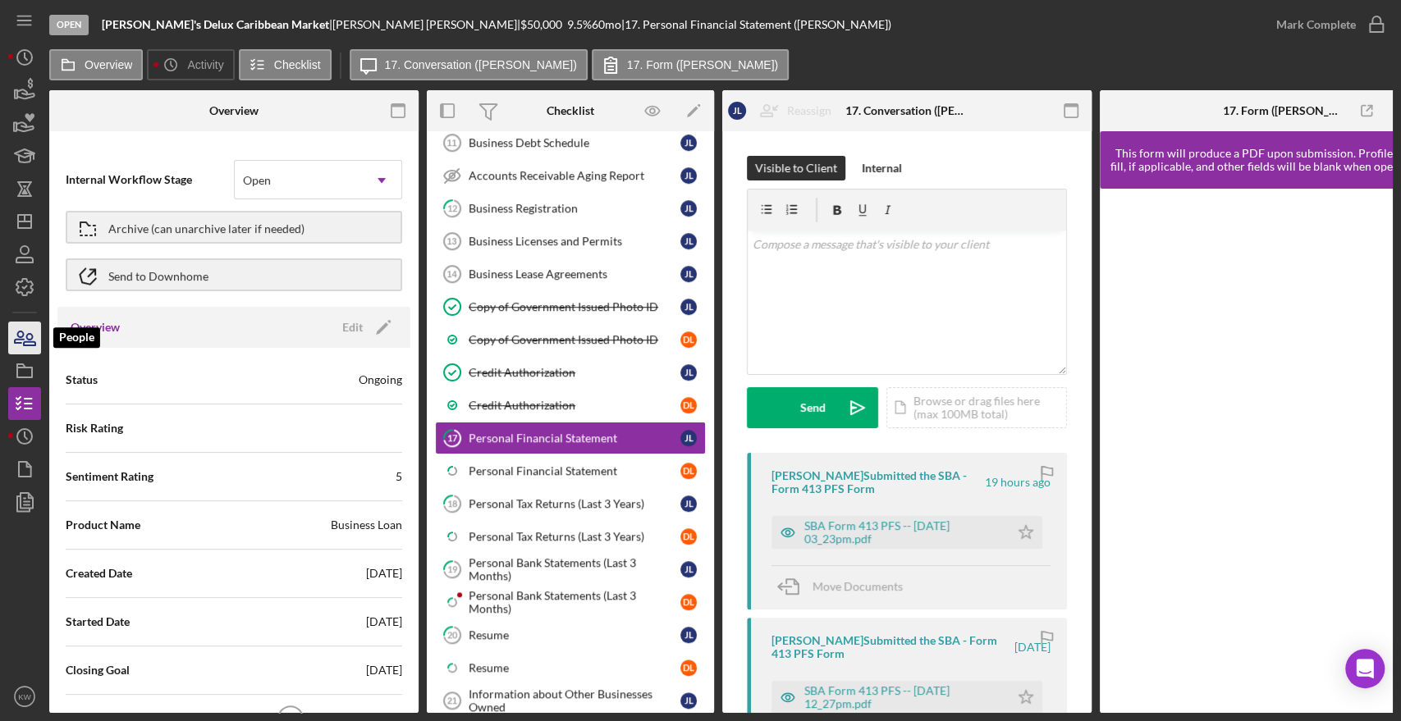
scroll to position [650, 0]
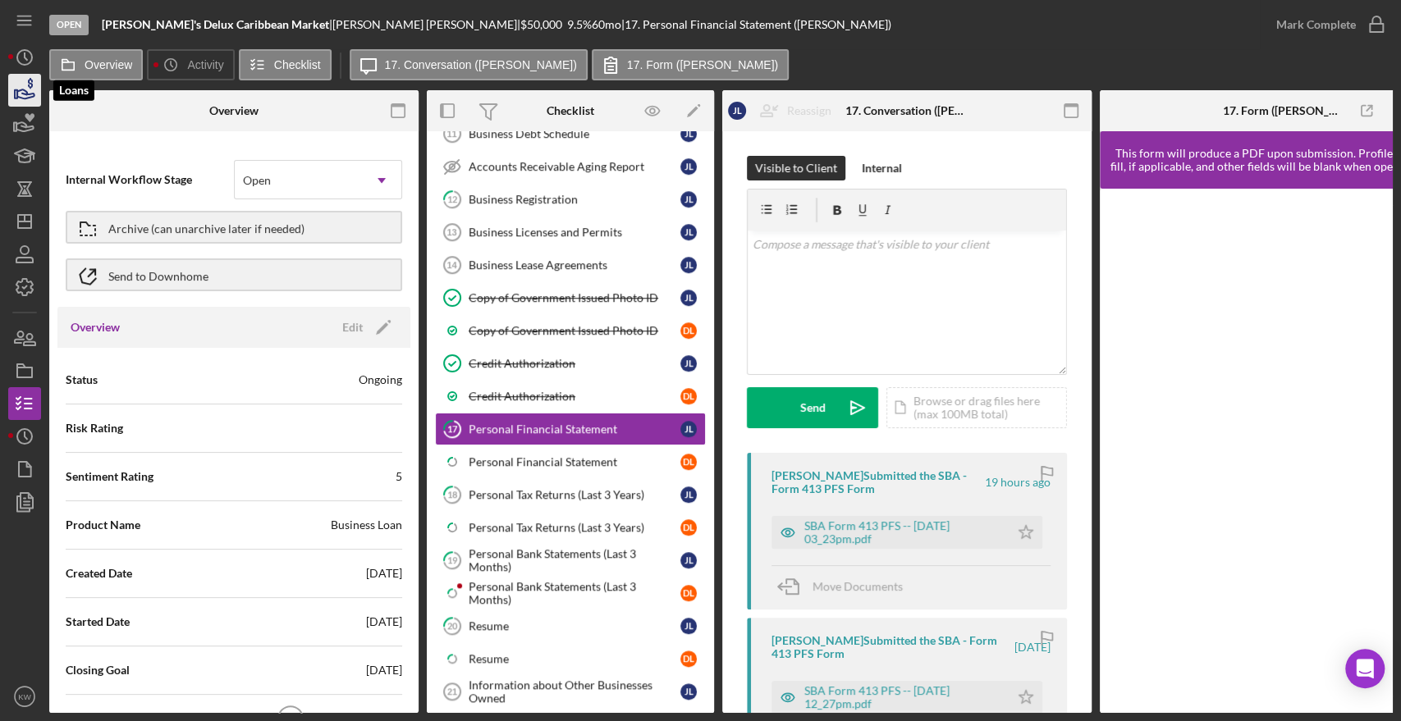
click at [16, 94] on icon "button" at bounding box center [24, 90] width 41 height 41
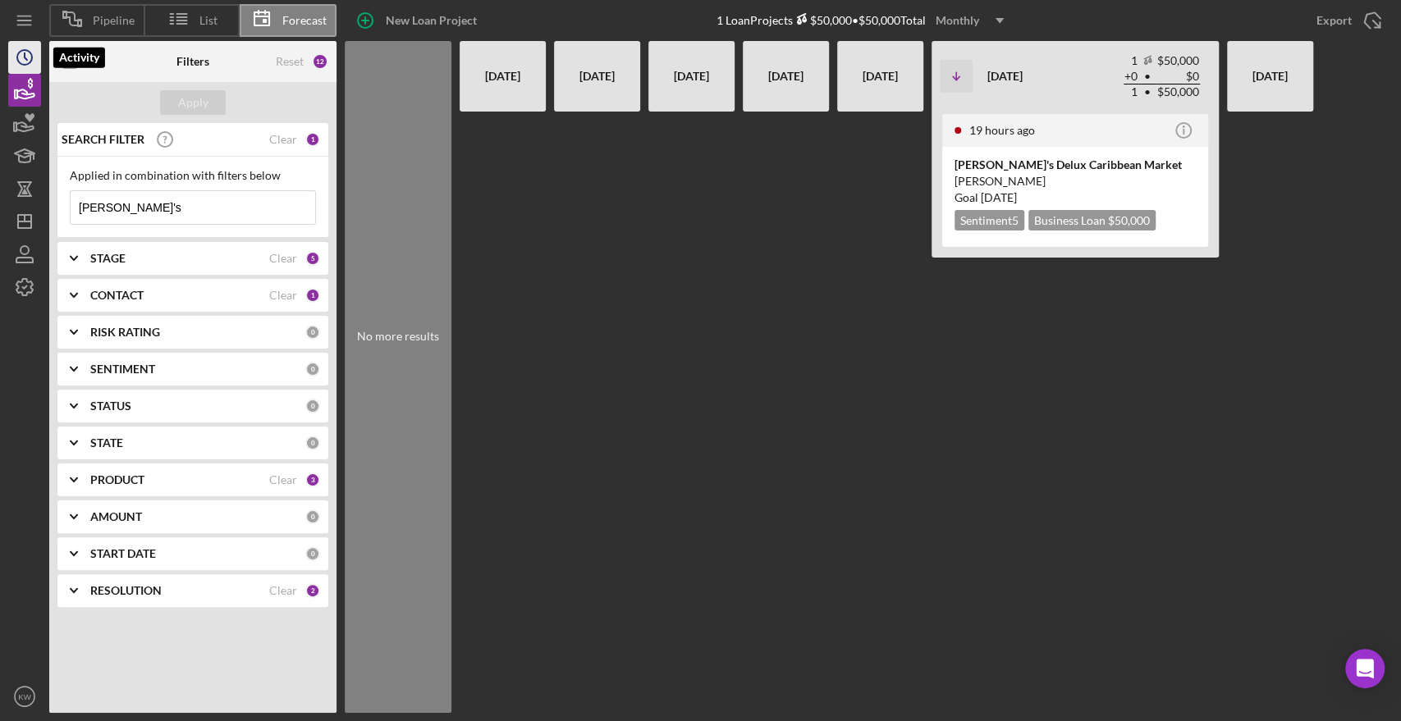
click at [21, 60] on icon "Icon/History" at bounding box center [24, 57] width 41 height 41
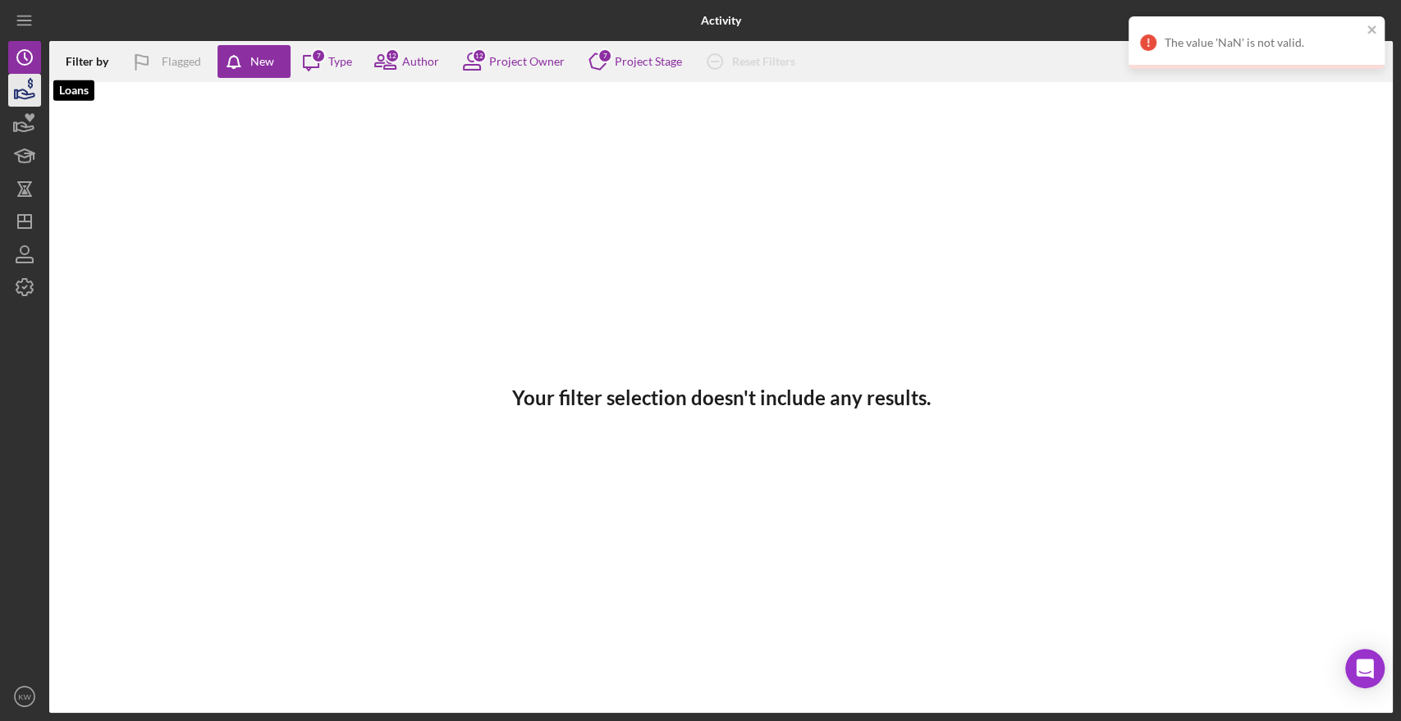
click at [24, 98] on icon "button" at bounding box center [25, 93] width 17 height 9
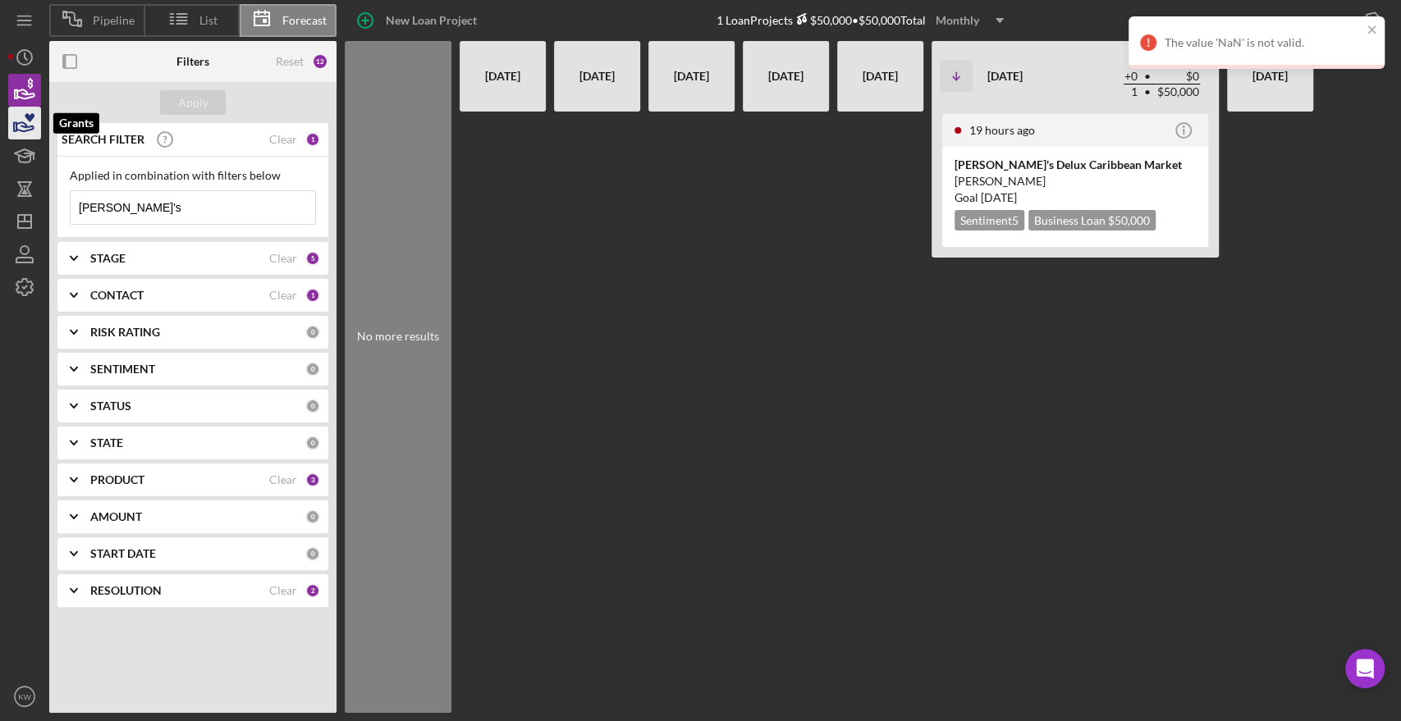
click at [35, 123] on icon "button" at bounding box center [24, 123] width 41 height 41
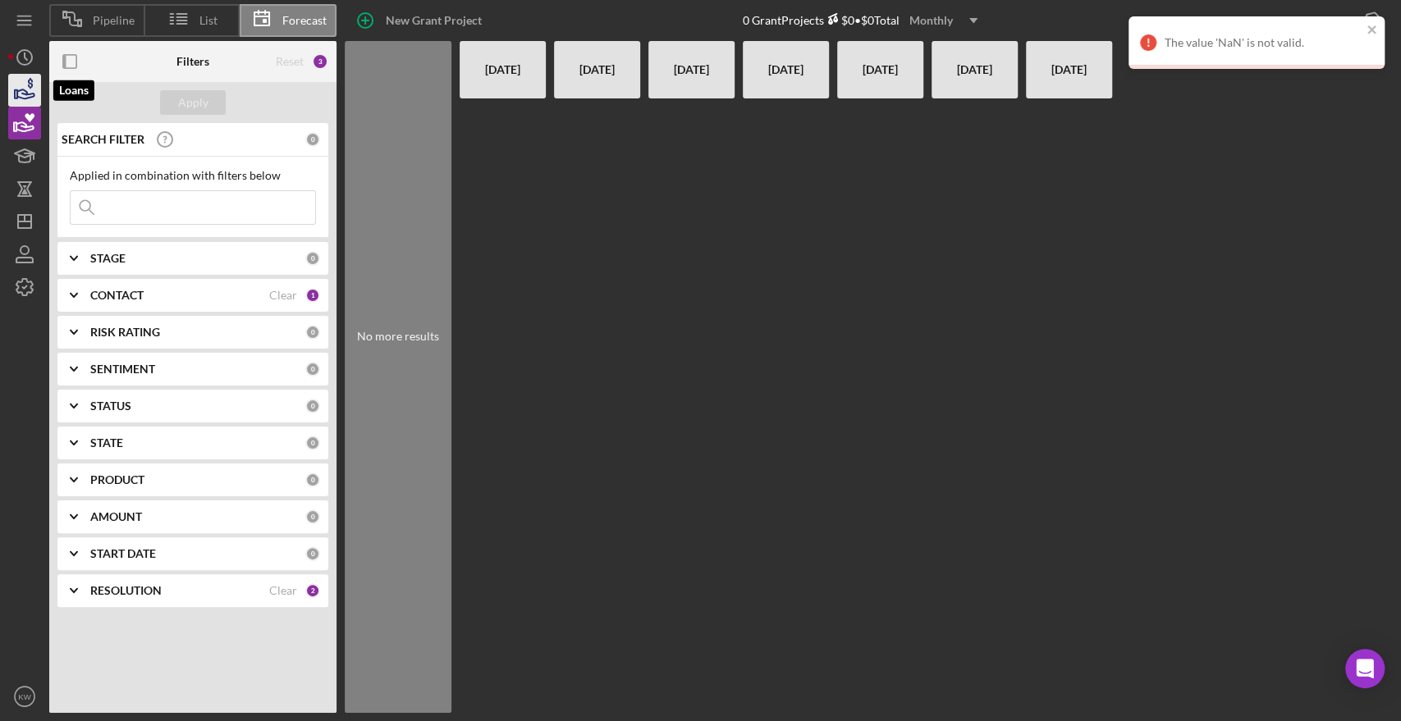
click at [26, 94] on icon "button" at bounding box center [25, 93] width 17 height 9
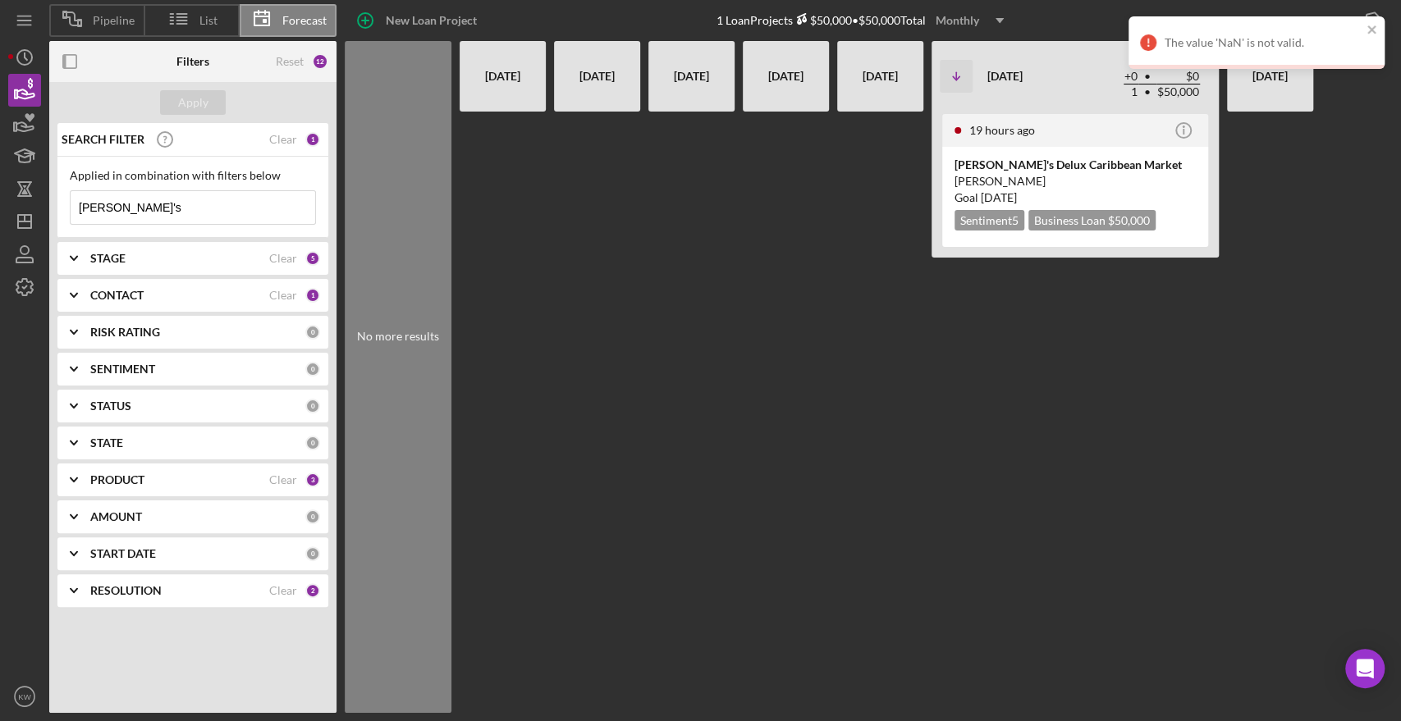
drag, startPoint x: 121, startPoint y: 206, endPoint x: 61, endPoint y: 203, distance: 60.0
click at [61, 203] on div "Applied in combination with filters below dee's Icon/Menu Close" at bounding box center [192, 197] width 271 height 81
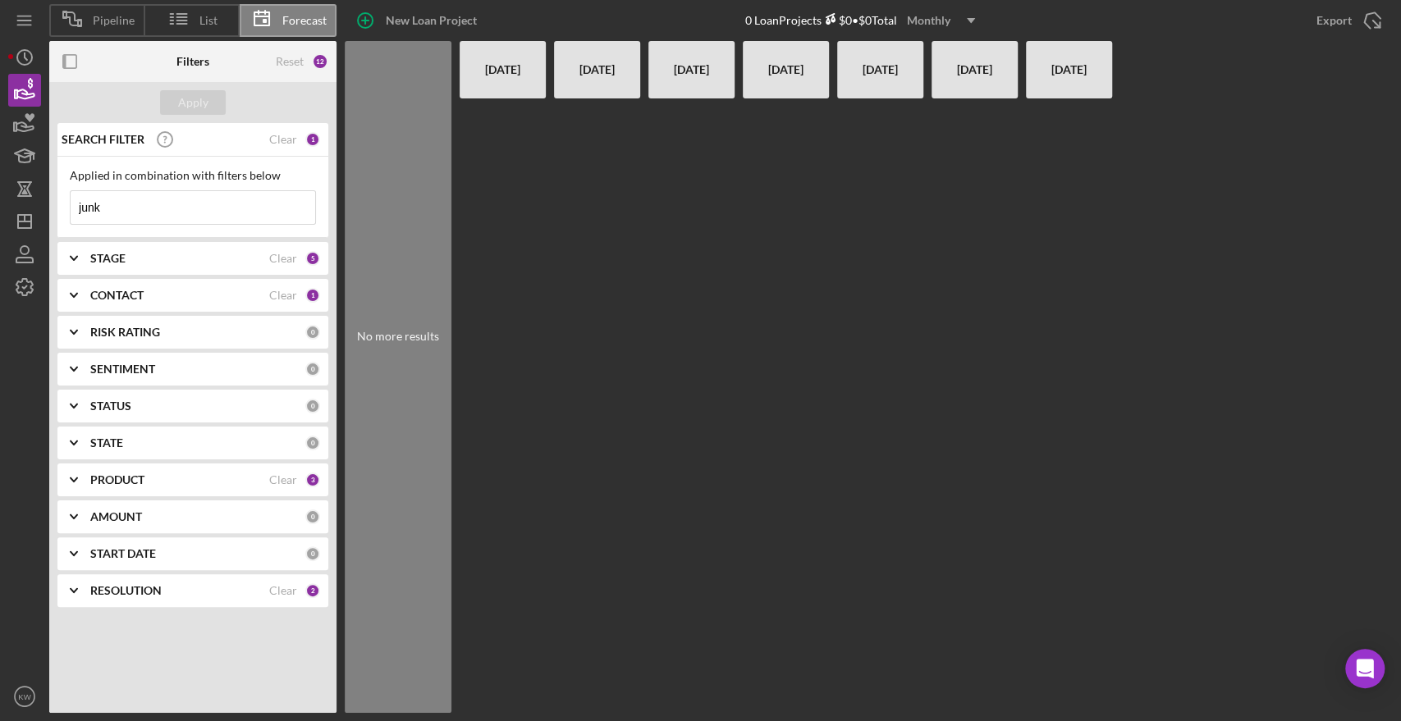
type input "junkbuster"
click at [30, 228] on polygon "button" at bounding box center [24, 221] width 13 height 13
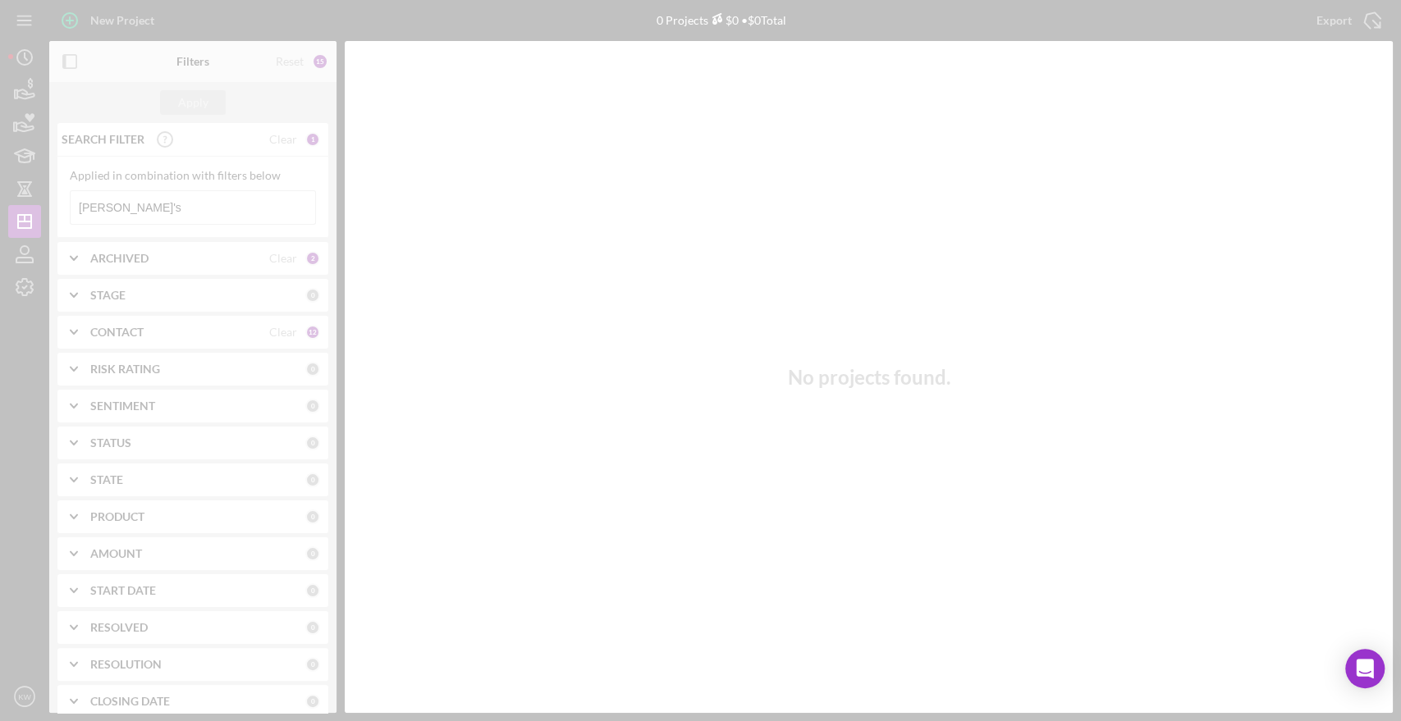
click at [162, 189] on div at bounding box center [700, 360] width 1401 height 721
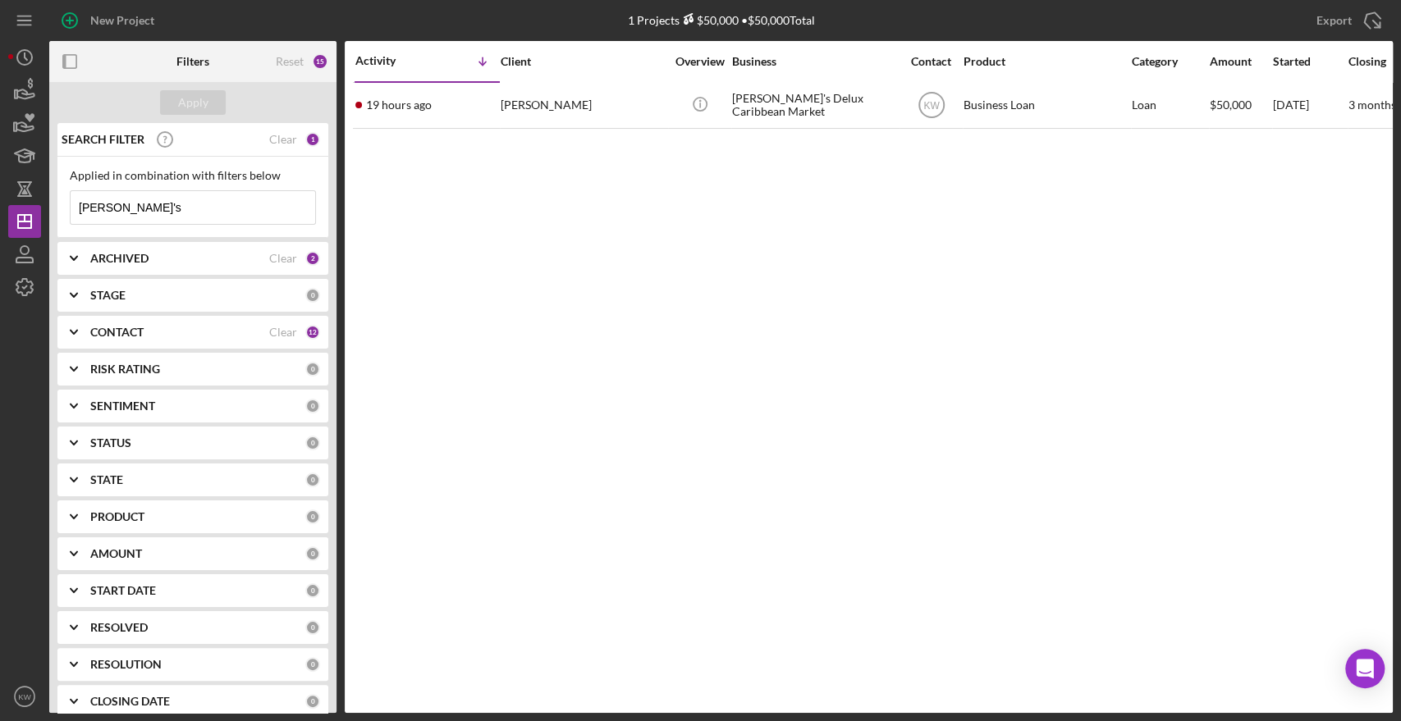
click at [156, 199] on input "dee's" at bounding box center [193, 207] width 245 height 33
drag, startPoint x: 133, startPoint y: 207, endPoint x: 25, endPoint y: 217, distance: 108.8
click at [25, 217] on div "New Project 1 Projects $50,000 • $50,000 Total dee's Export Icon/Export Filters…" at bounding box center [700, 356] width 1384 height 713
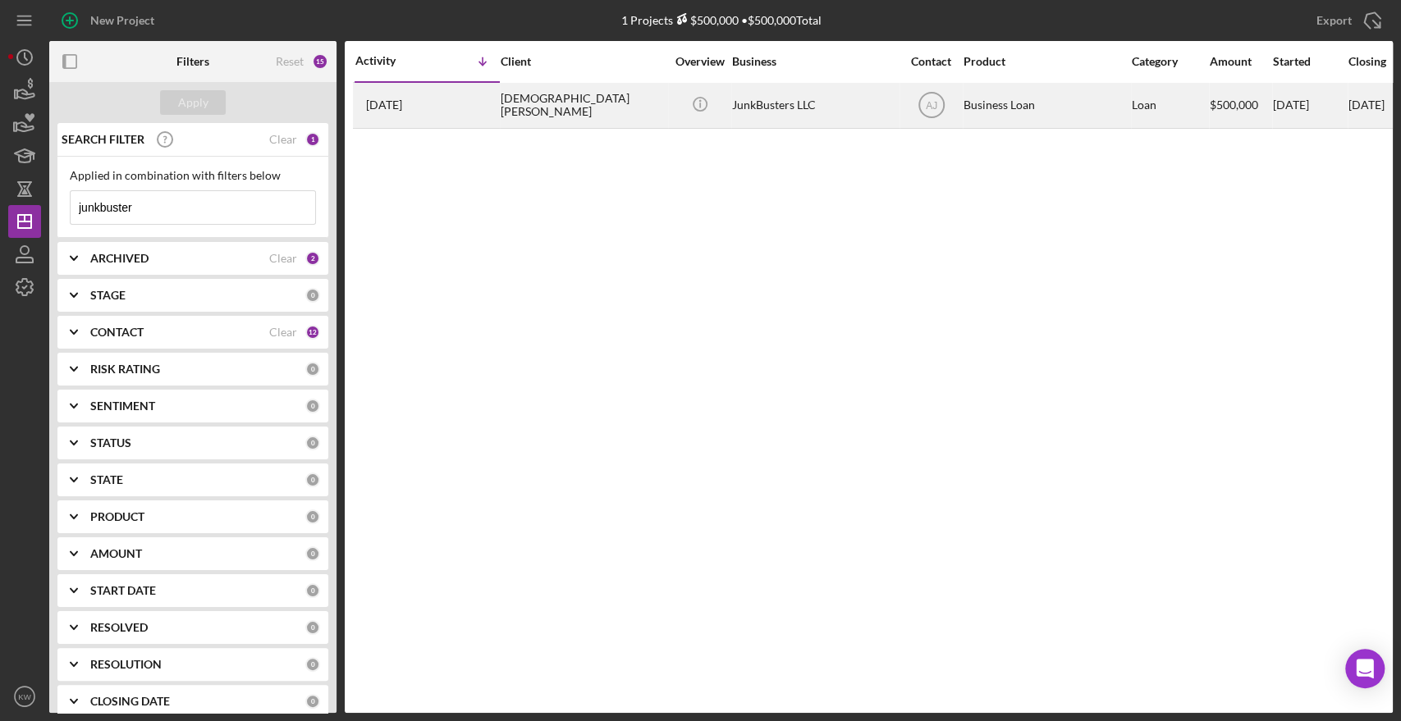
type input "junkbuster"
click at [574, 110] on div "Christian Aybar" at bounding box center [583, 105] width 164 height 43
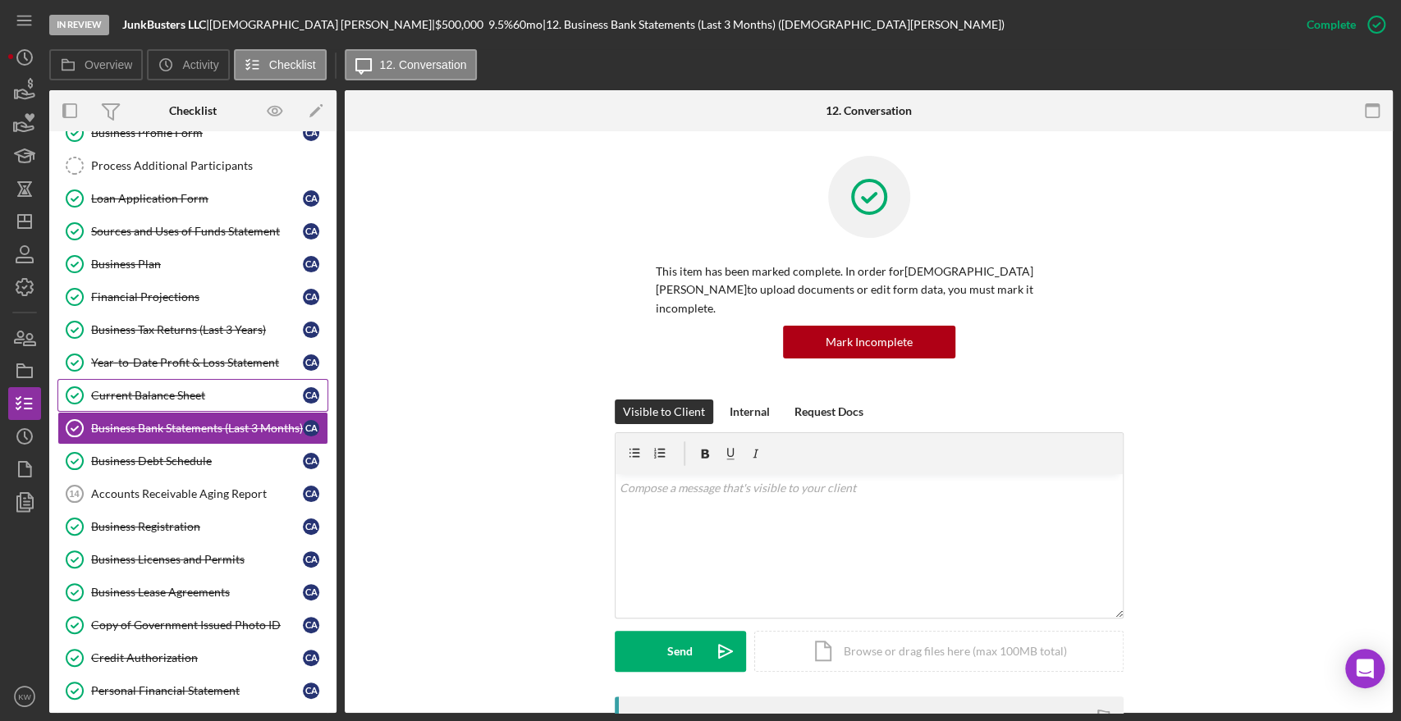
scroll to position [289, 0]
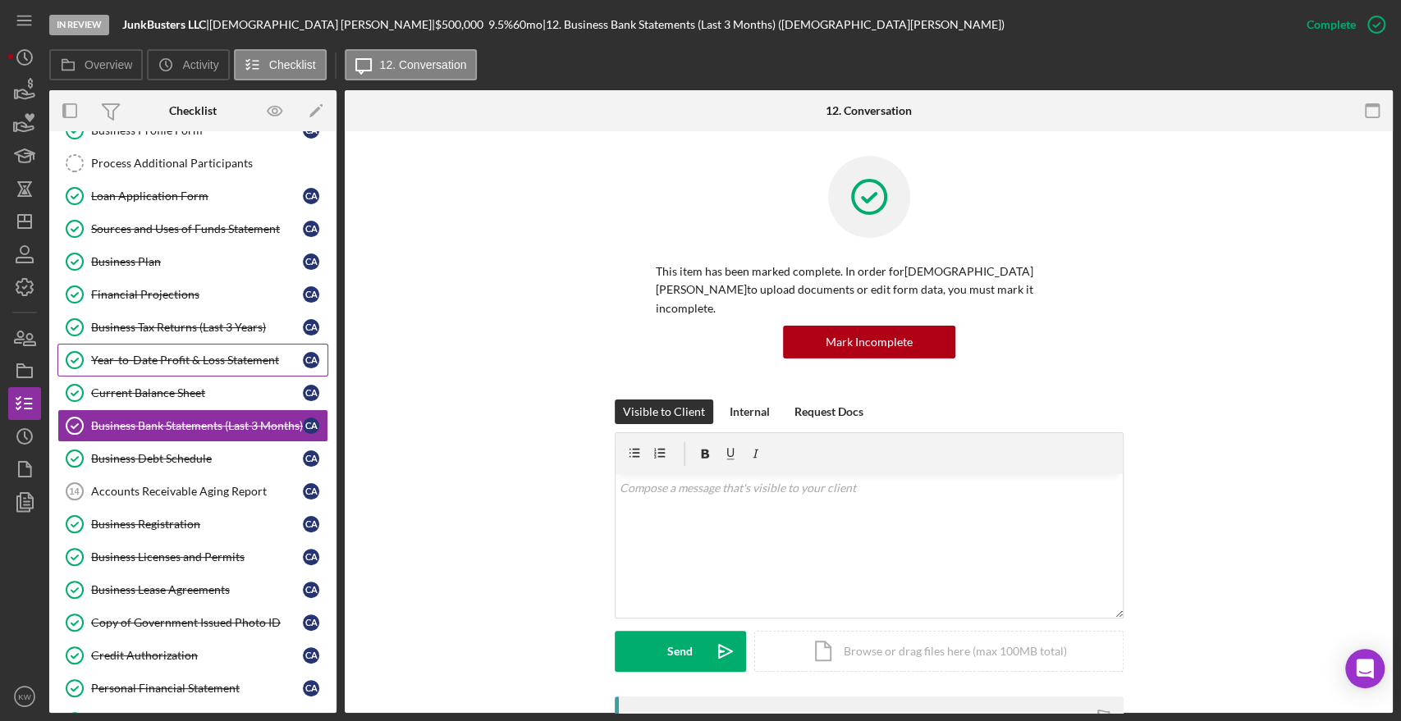
click at [130, 363] on div "Year-to-Date Profit & Loss Statement" at bounding box center [197, 360] width 212 height 13
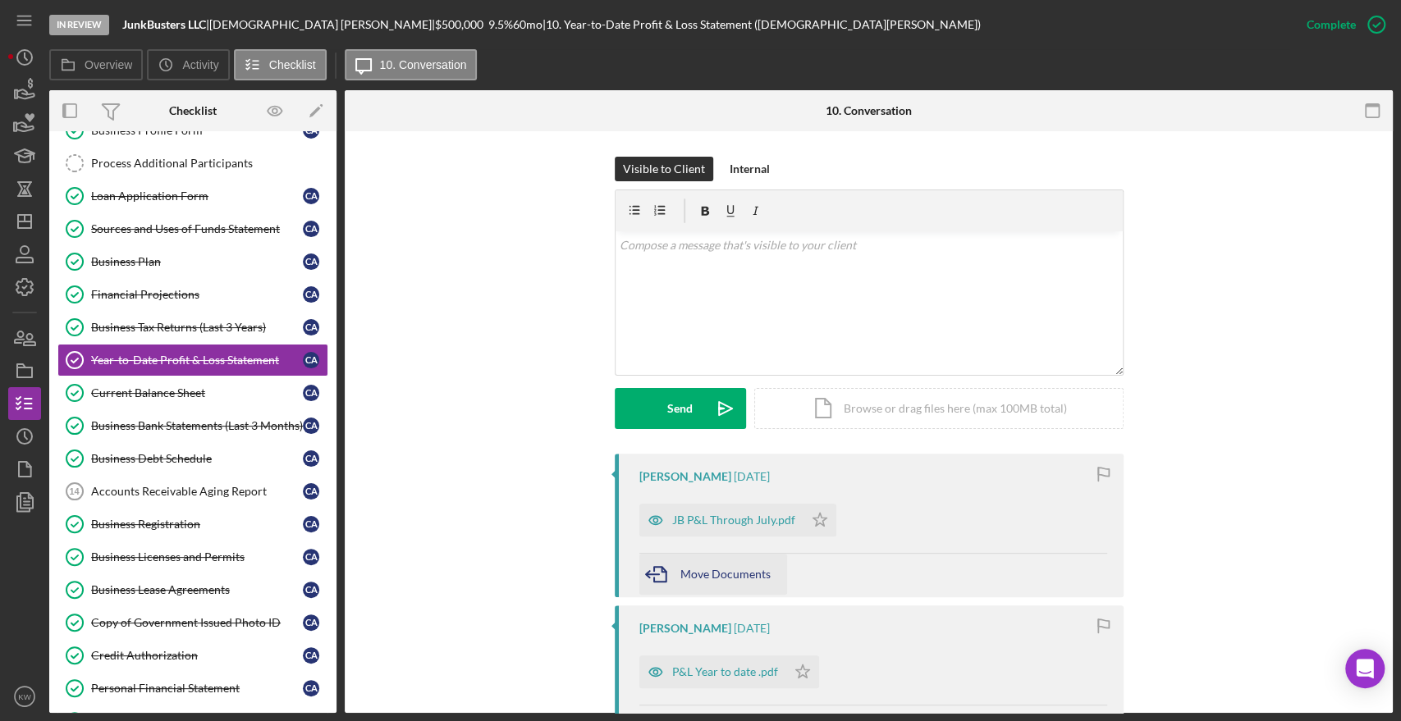
scroll to position [273, 0]
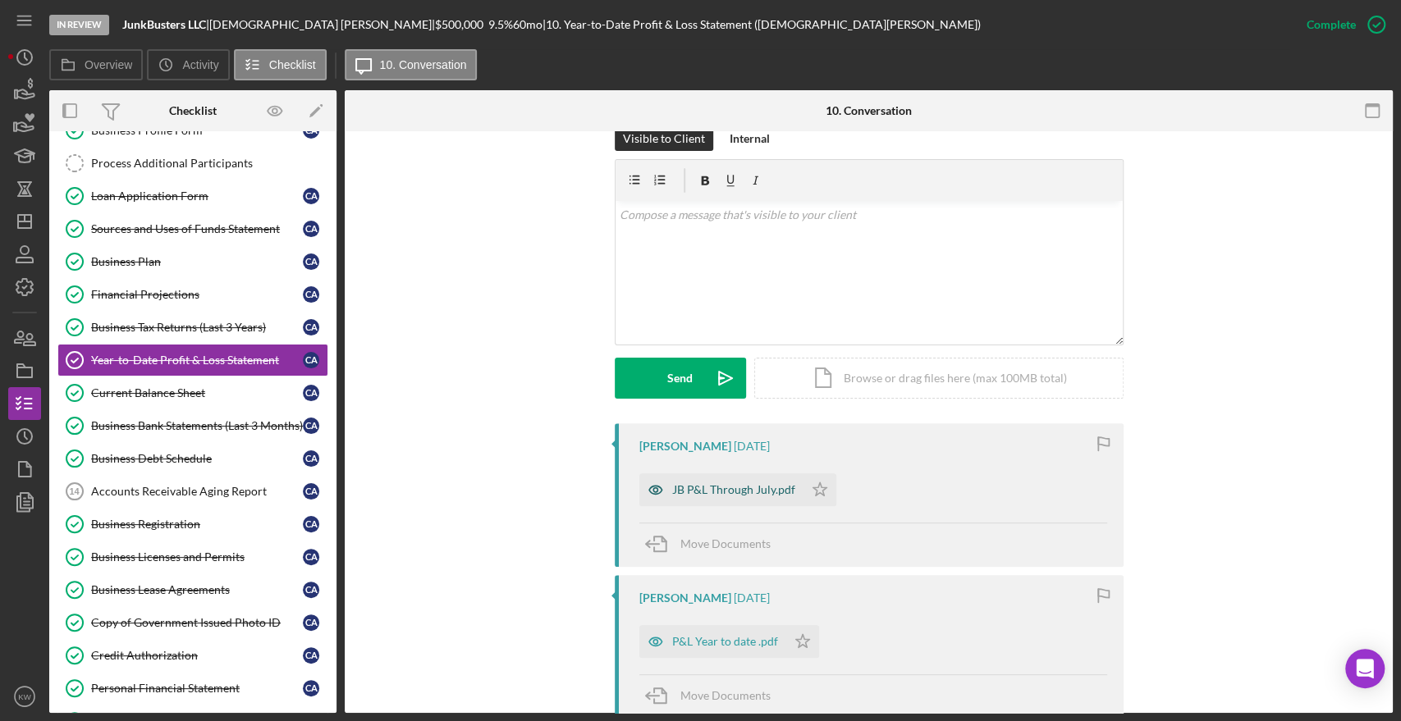
click at [755, 483] on div "JB P&L Through July.pdf" at bounding box center [733, 489] width 123 height 13
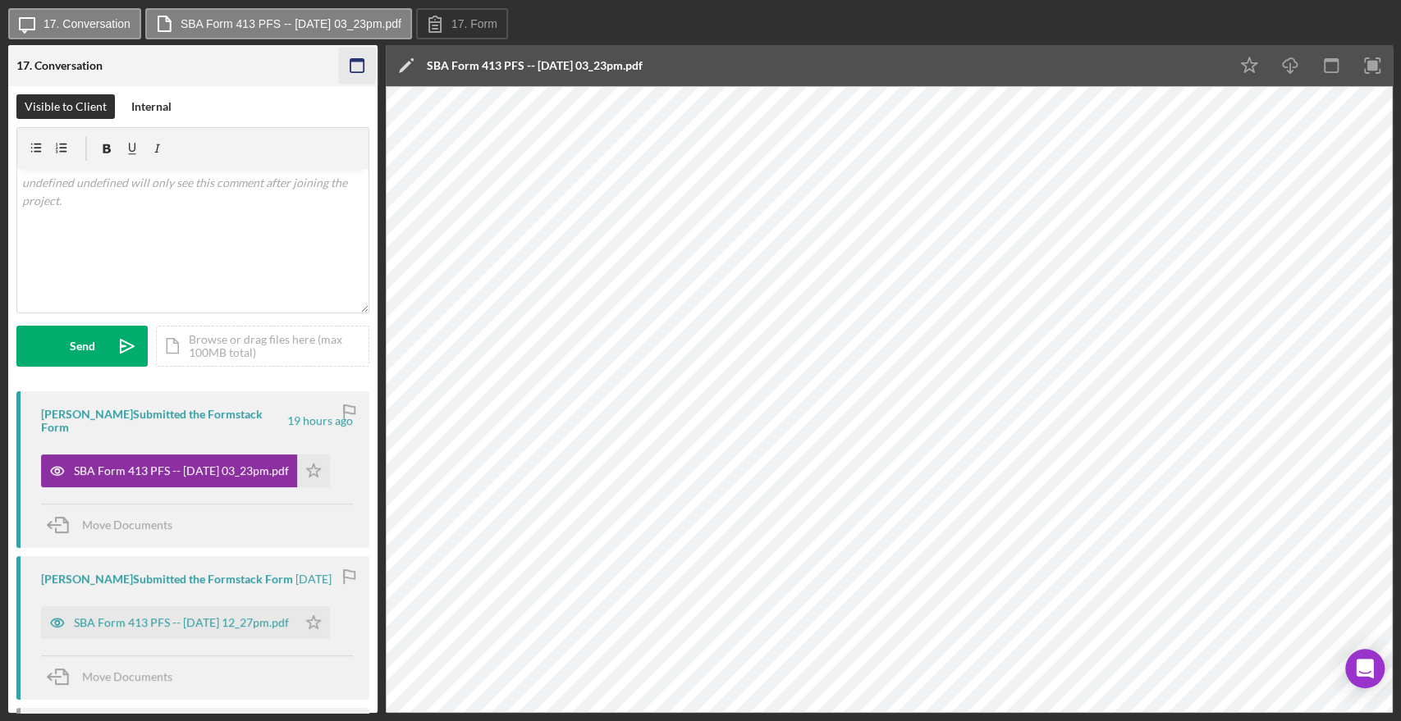
click at [354, 69] on icon "button" at bounding box center [357, 66] width 37 height 37
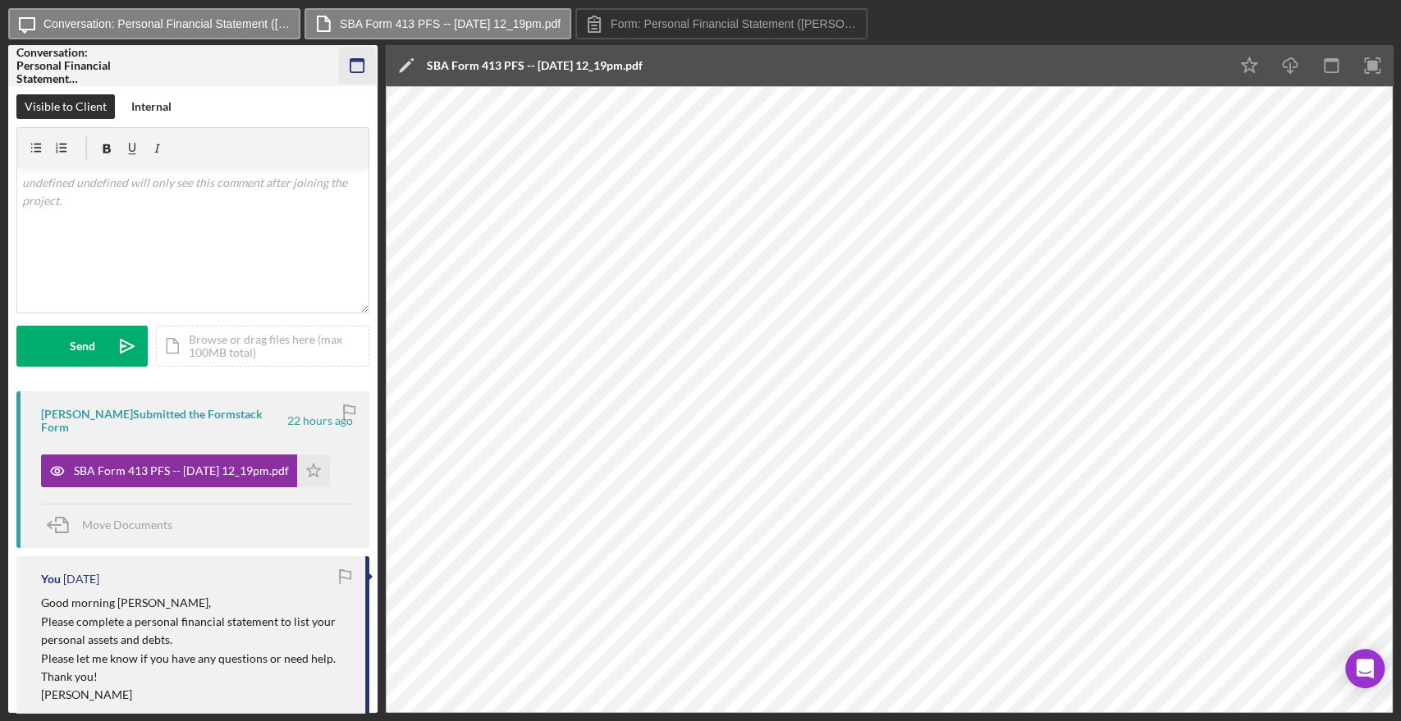
click at [344, 61] on icon "button" at bounding box center [357, 66] width 37 height 37
